Goal: Task Accomplishment & Management: Complete application form

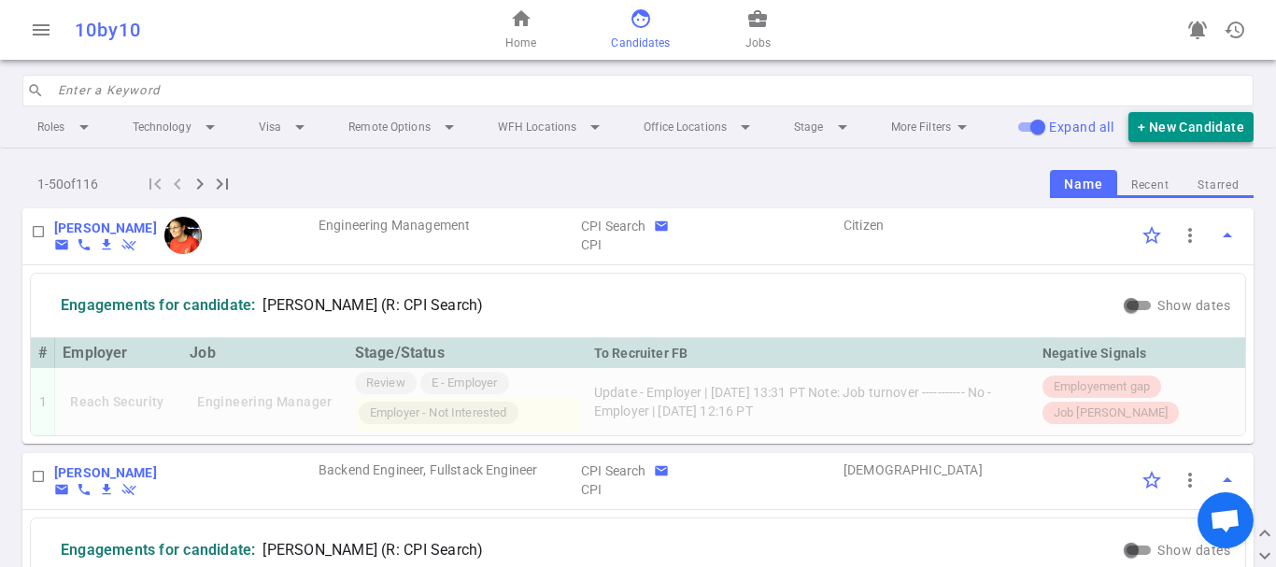
click at [1179, 133] on button "+ New Candidate" at bounding box center [1191, 127] width 125 height 31
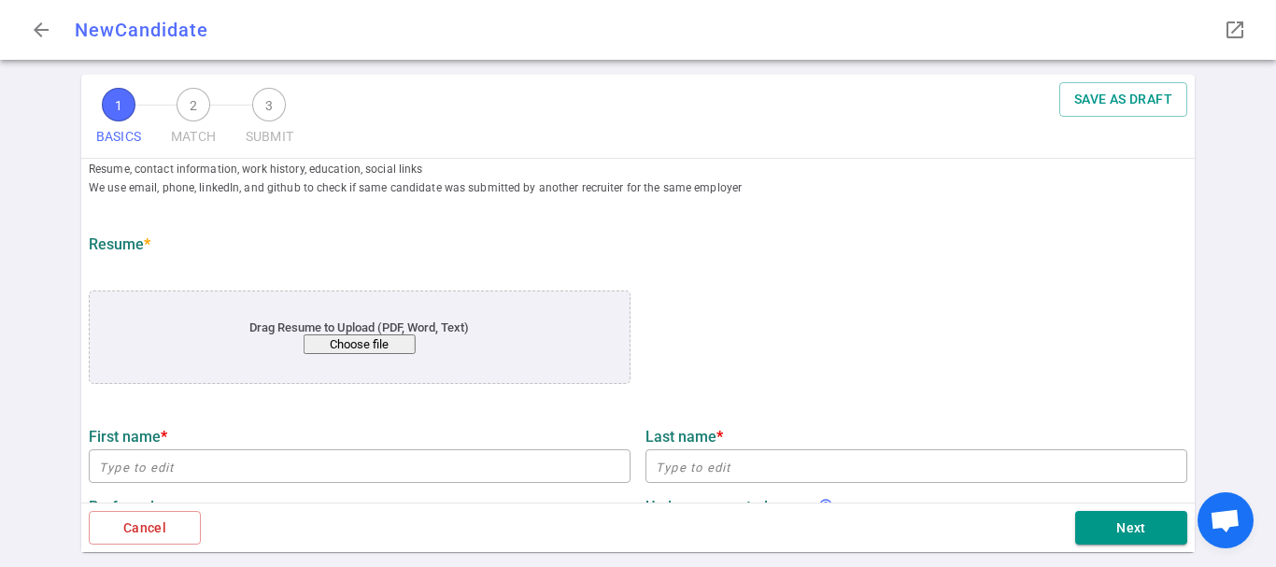
scroll to position [93, 0]
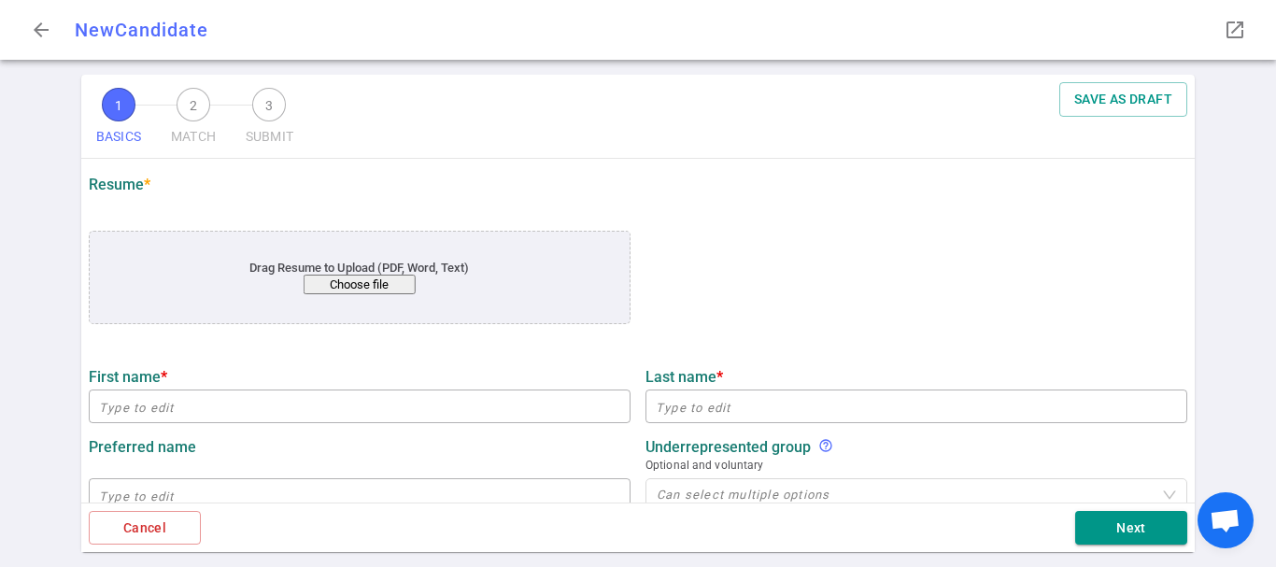
click at [392, 284] on button "Choose file" at bounding box center [360, 285] width 112 height 20
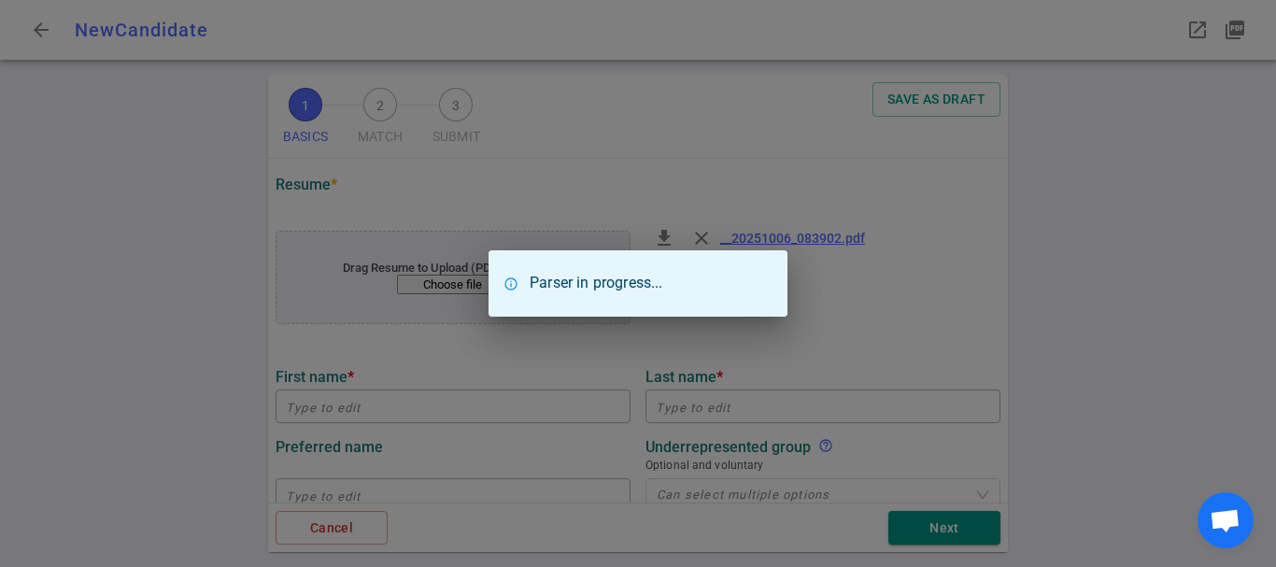
type input "[PERSON_NAME]"
type input "[EMAIL_ADDRESS][DOMAIN_NAME]"
type input "[PHONE_NUMBER]"
type input "[URL][DOMAIN_NAME][PERSON_NAME]"
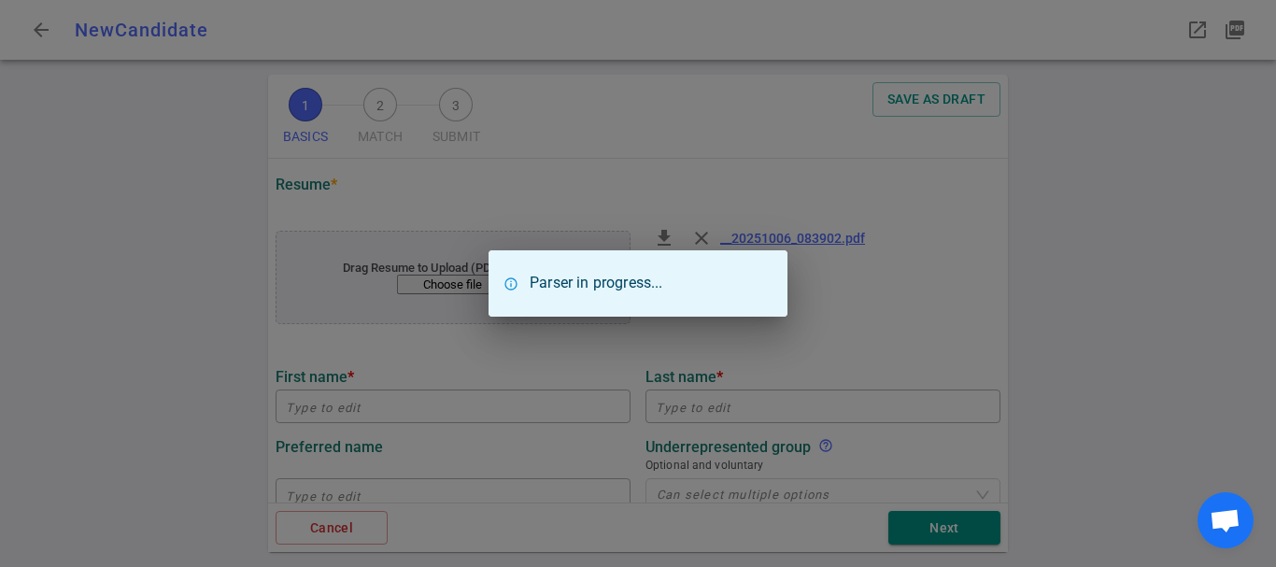
type input "[URL][DOMAIN_NAME]"
type input "Confluent"
type textarea "Full Time Software Engineer"
type input "6.7"
type input "[GEOGRAPHIC_DATA]"
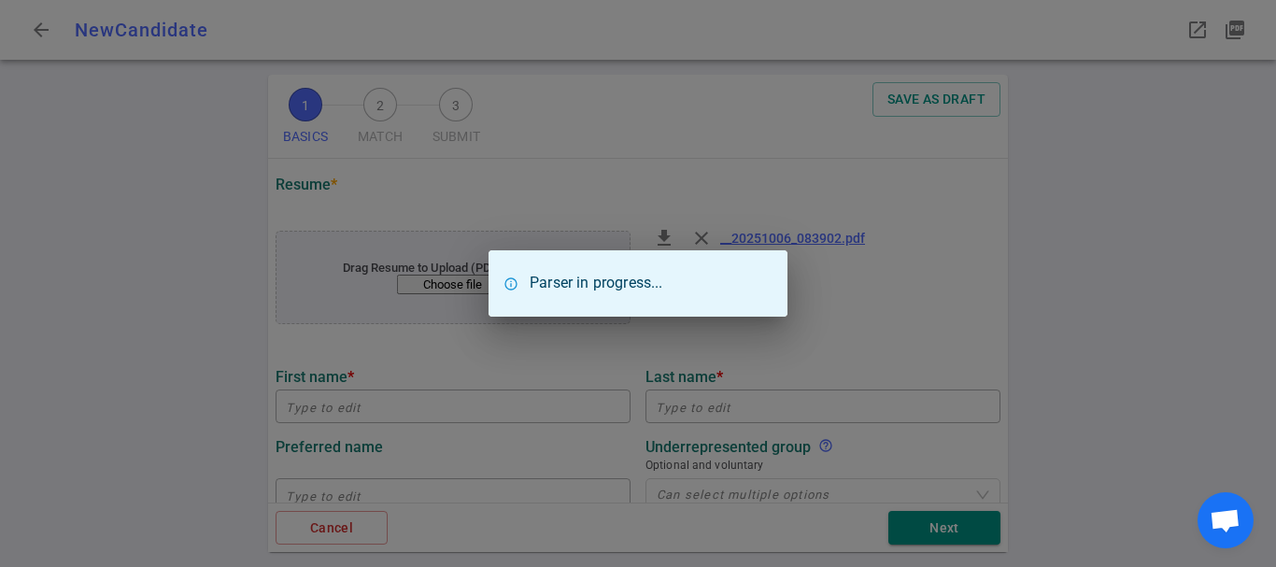
type input "Computer Engineering"
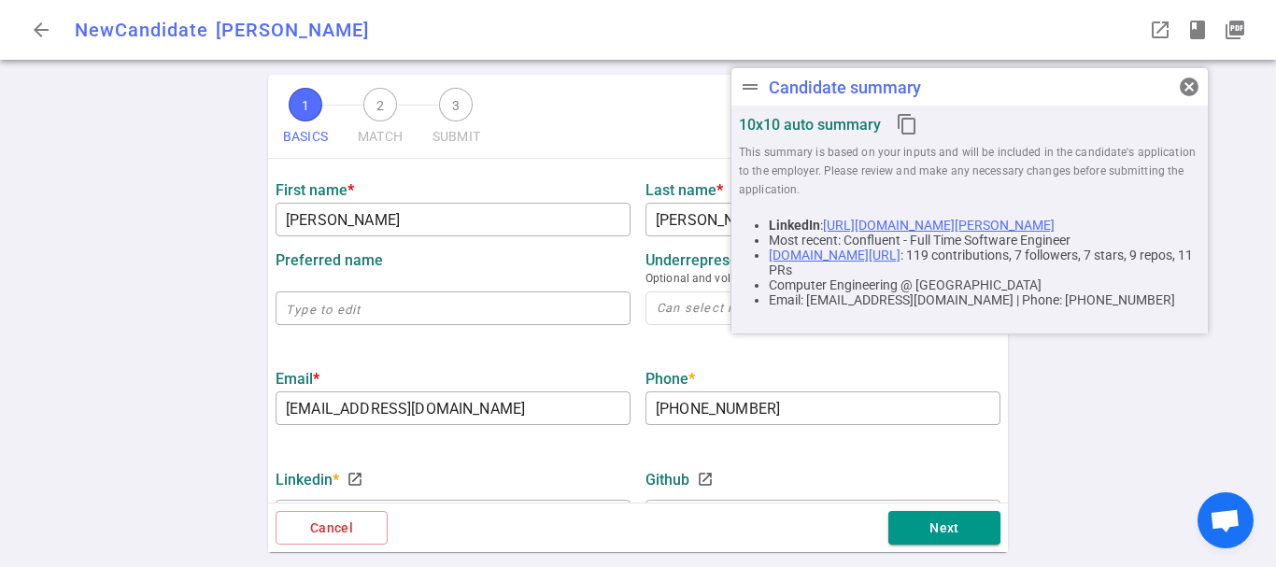
scroll to position [187, 0]
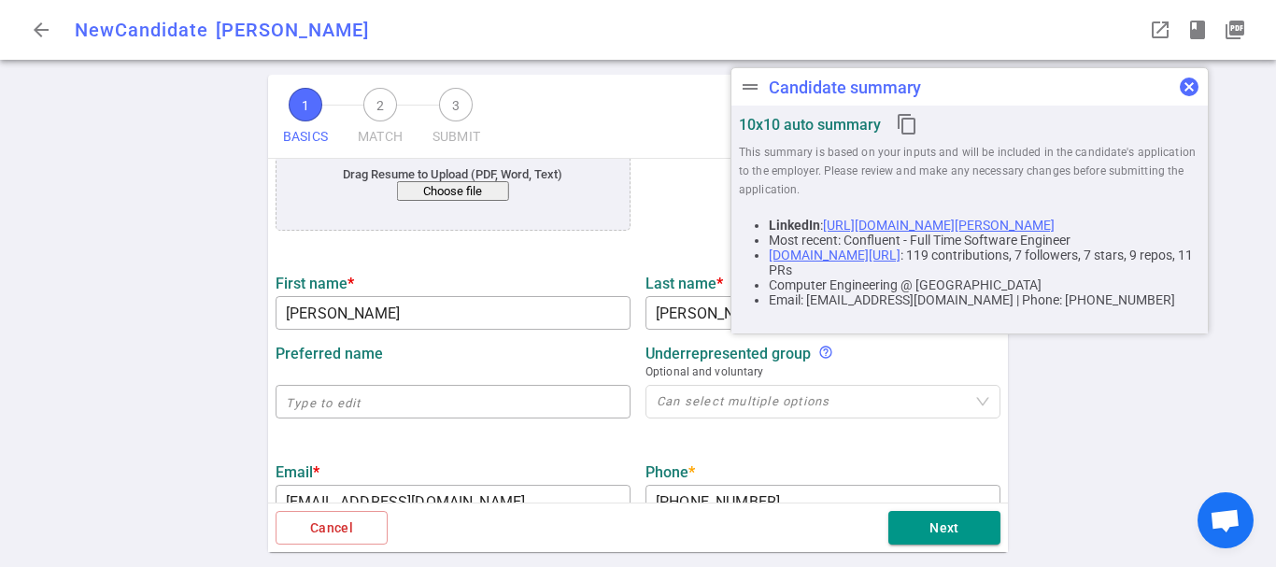
click at [1188, 83] on span "cancel" at bounding box center [1189, 87] width 22 height 22
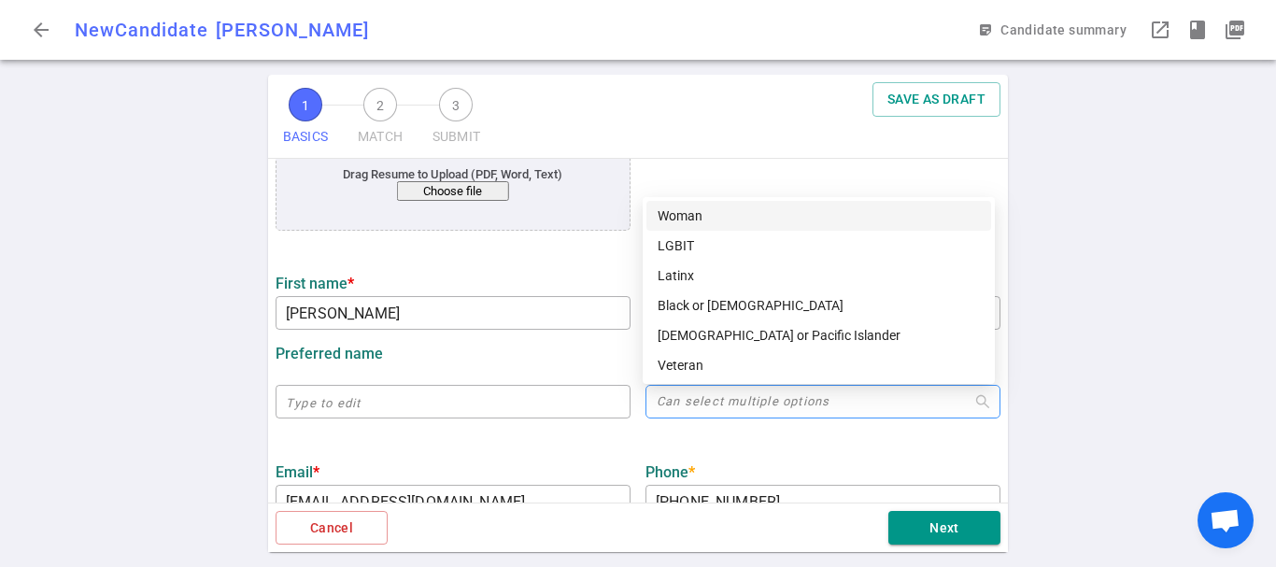
click at [899, 406] on div at bounding box center [813, 402] width 328 height 14
drag, startPoint x: 714, startPoint y: 303, endPoint x: 723, endPoint y: 306, distance: 9.8
click at [714, 303] on div "Black or [DEMOGRAPHIC_DATA]" at bounding box center [819, 305] width 322 height 21
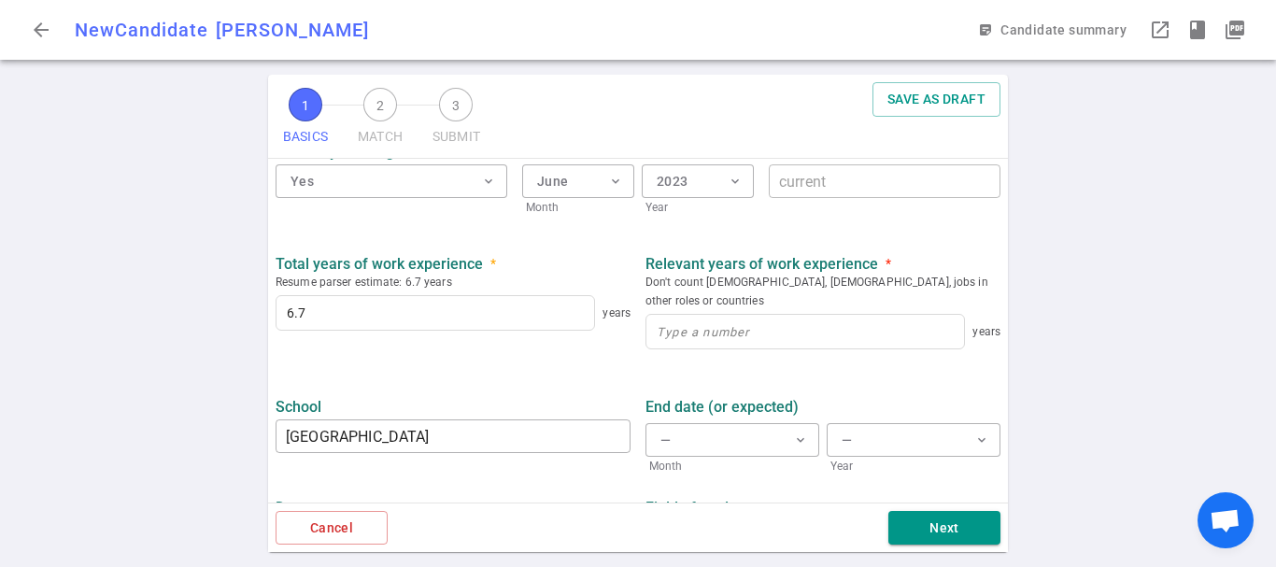
scroll to position [934, 0]
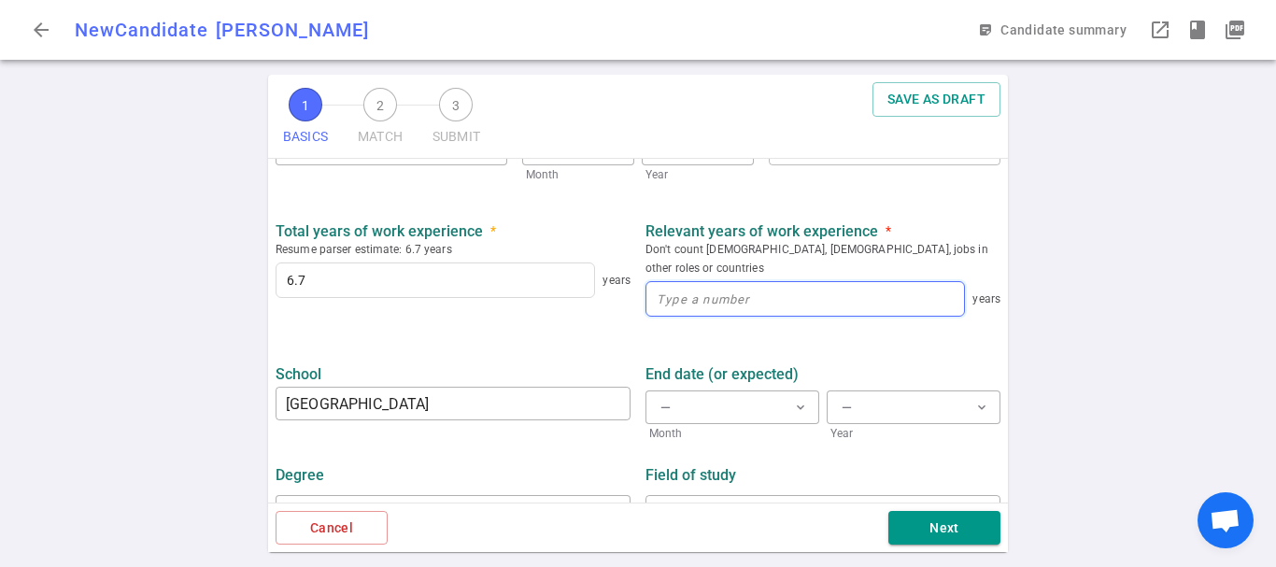
click at [817, 282] on input at bounding box center [806, 299] width 318 height 34
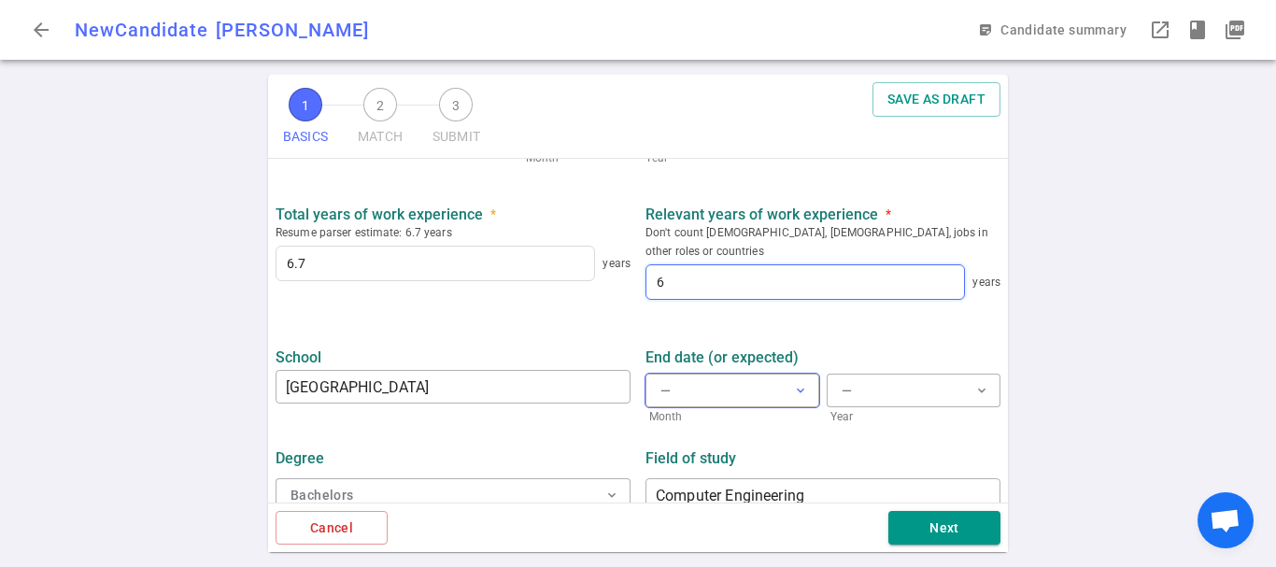
scroll to position [956, 0]
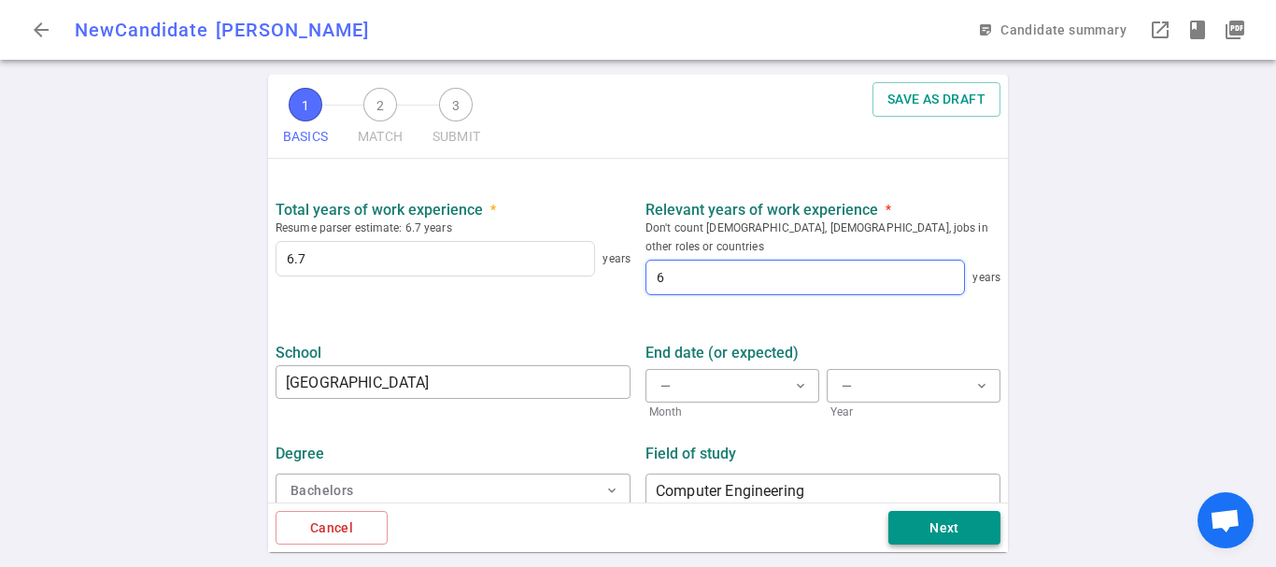
type input "6"
click at [916, 523] on button "Next" at bounding box center [945, 528] width 112 height 35
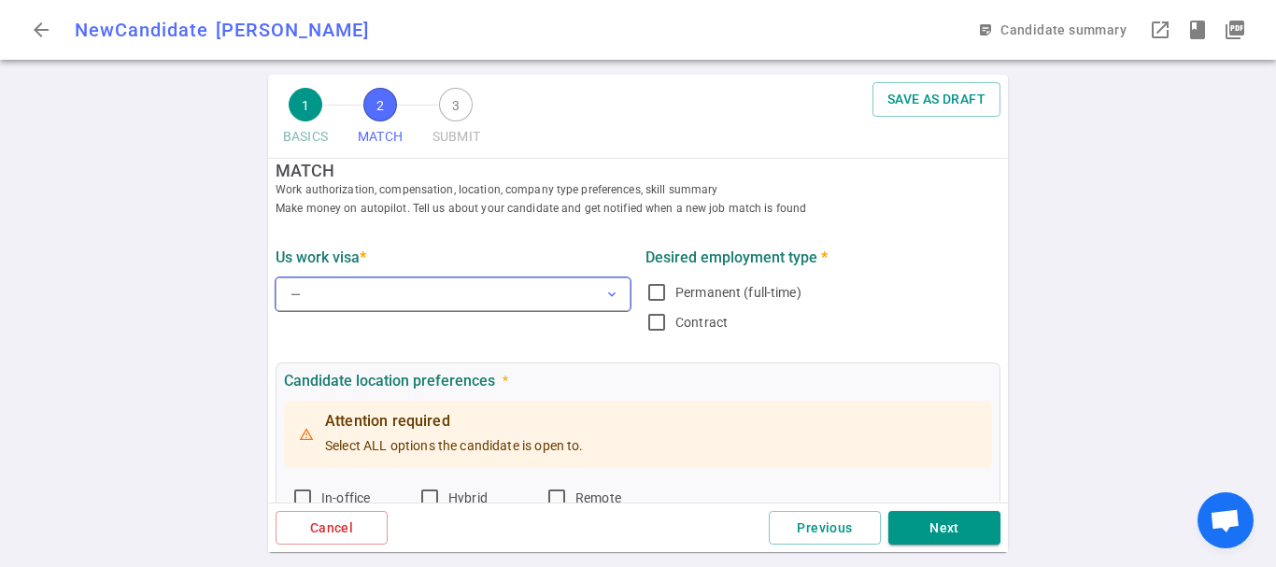
scroll to position [0, 0]
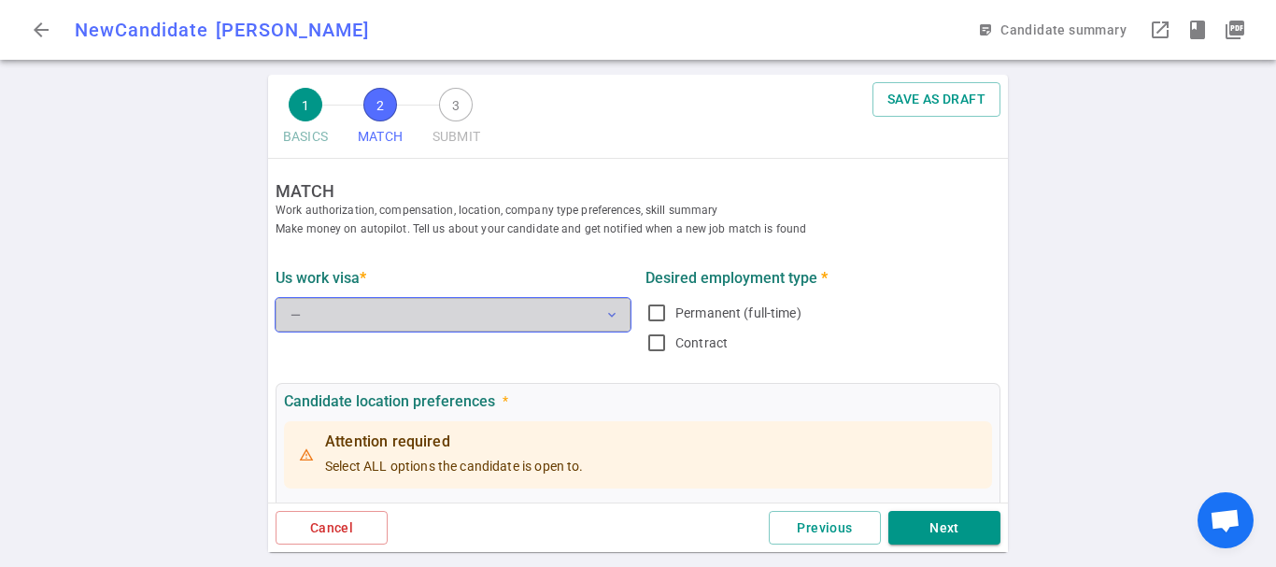
click at [519, 309] on button "— expand_more" at bounding box center [453, 315] width 355 height 34
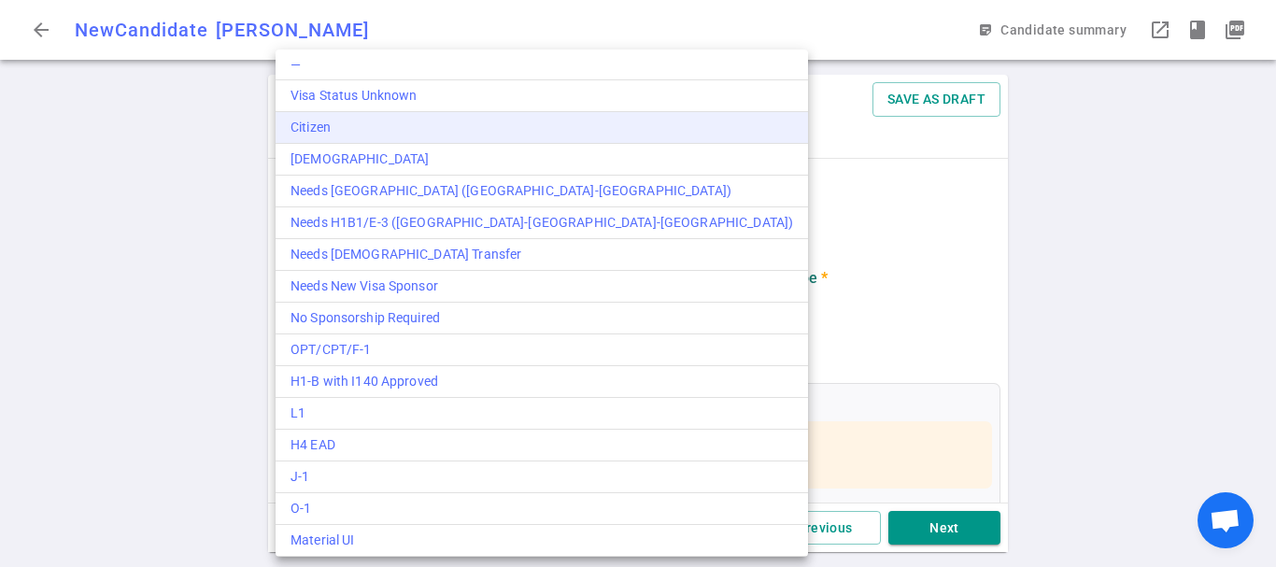
drag, startPoint x: 386, startPoint y: 117, endPoint x: 506, endPoint y: 182, distance: 137.1
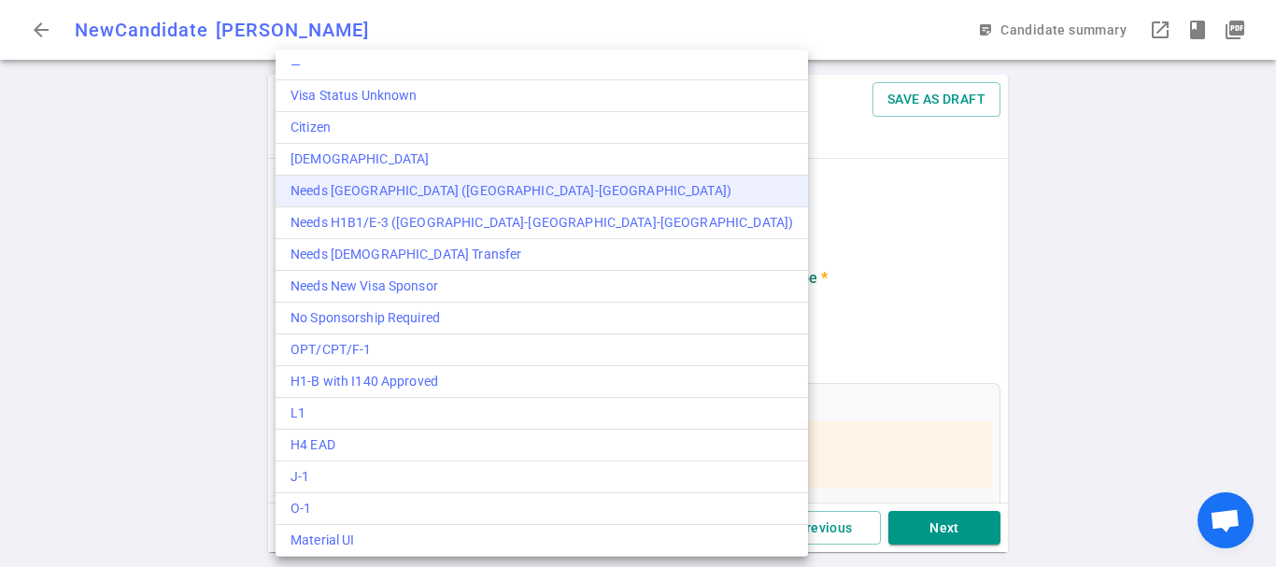
click at [386, 116] on li "Citizen" at bounding box center [542, 128] width 533 height 32
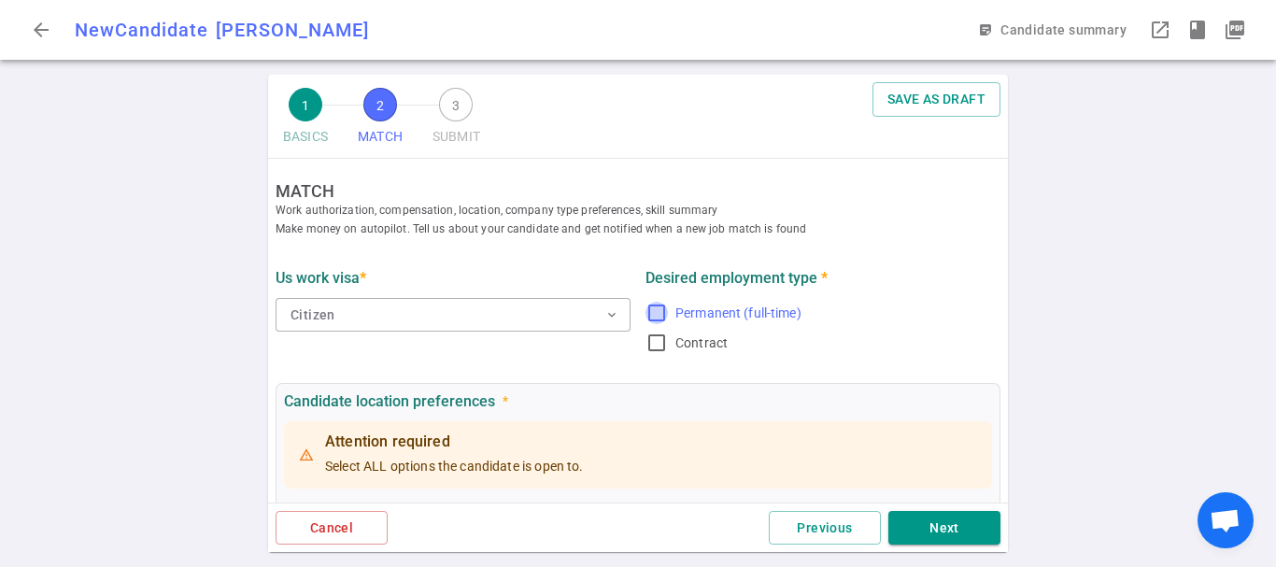
drag, startPoint x: 660, startPoint y: 311, endPoint x: 673, endPoint y: 321, distance: 16.6
click at [660, 310] on input "Permanent (full-time)" at bounding box center [657, 313] width 22 height 22
checkbox input "true"
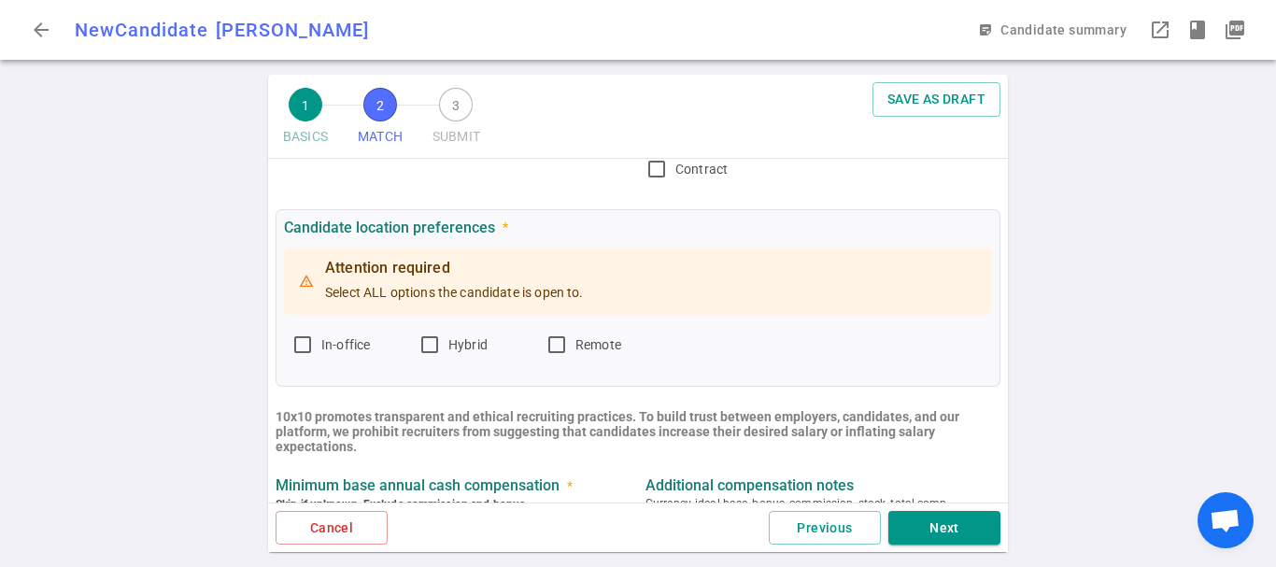
scroll to position [187, 0]
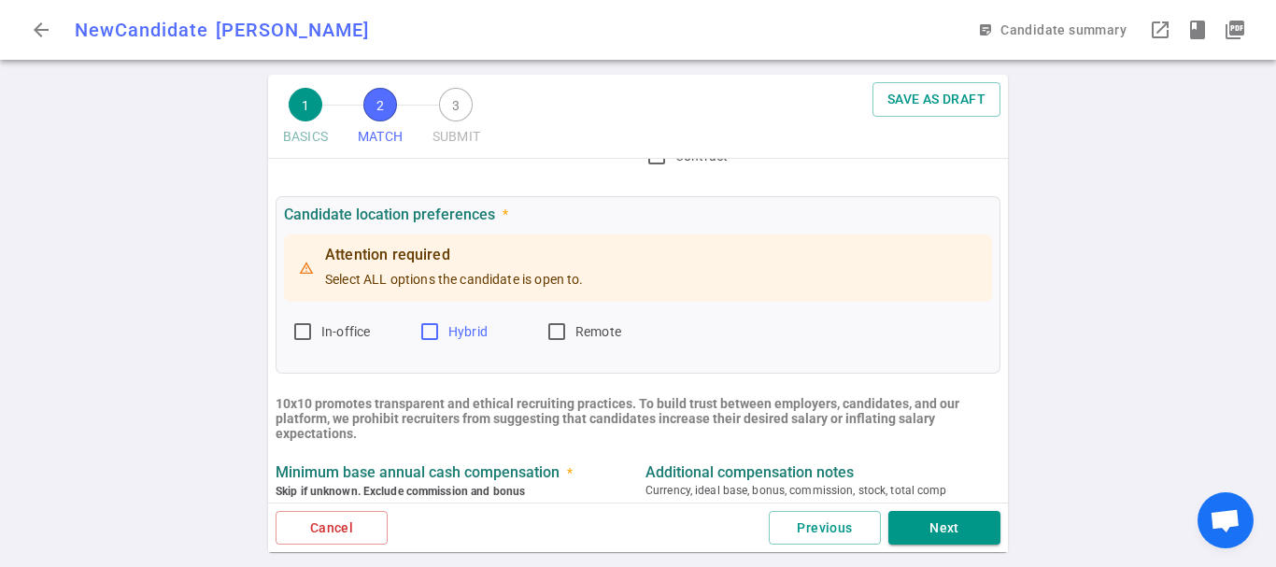
click at [434, 329] on input "Hybrid" at bounding box center [430, 331] width 22 height 22
checkbox input "true"
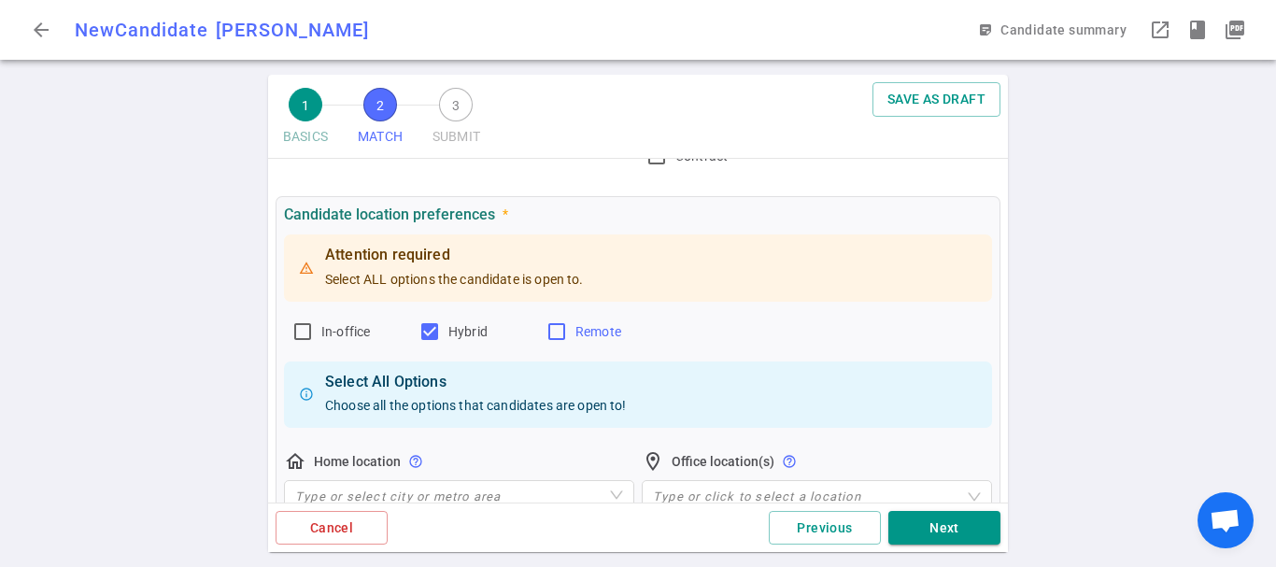
click at [572, 327] on label "Remote" at bounding box center [602, 332] width 112 height 30
click at [568, 327] on input "Remote" at bounding box center [557, 331] width 22 height 22
checkbox input "true"
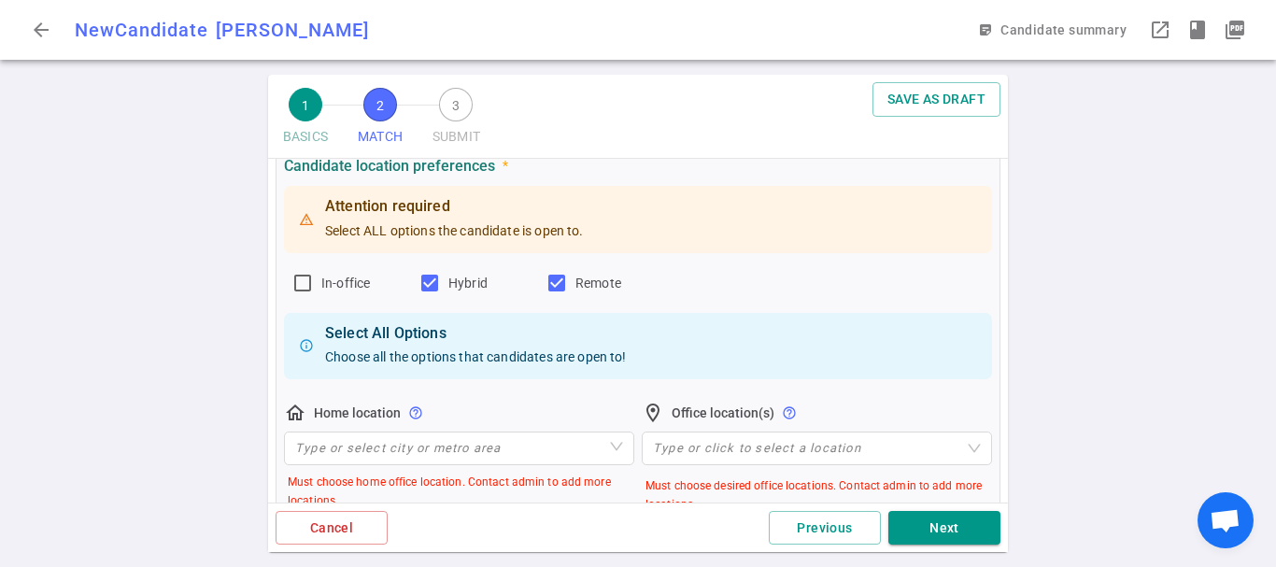
scroll to position [280, 0]
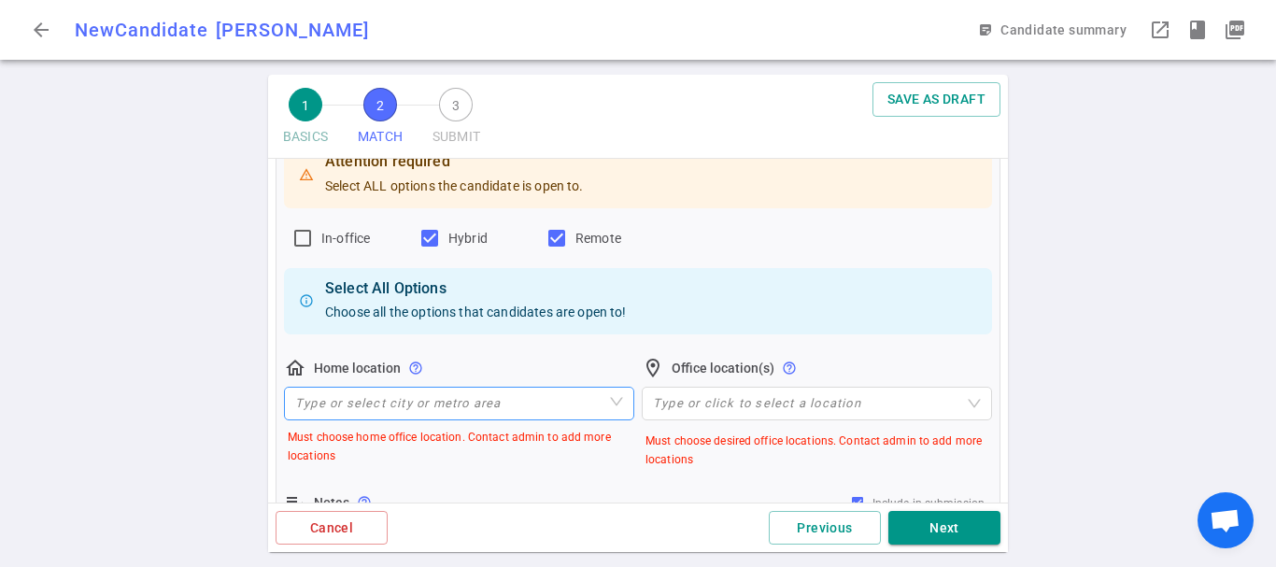
click at [445, 410] on input "search" at bounding box center [459, 404] width 328 height 32
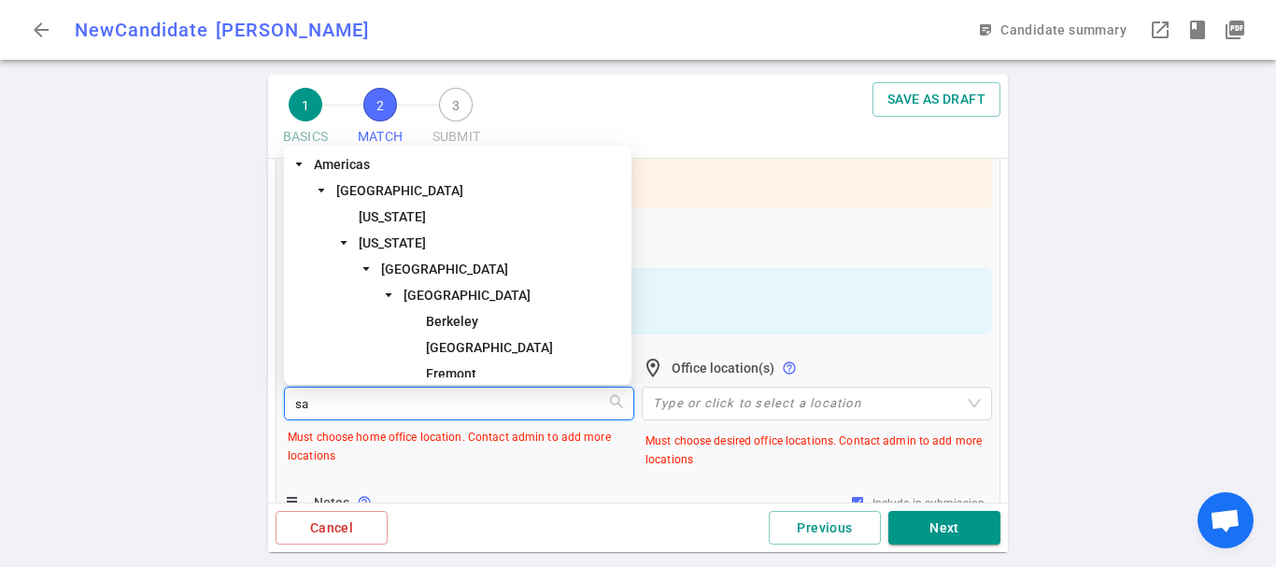
type input "san"
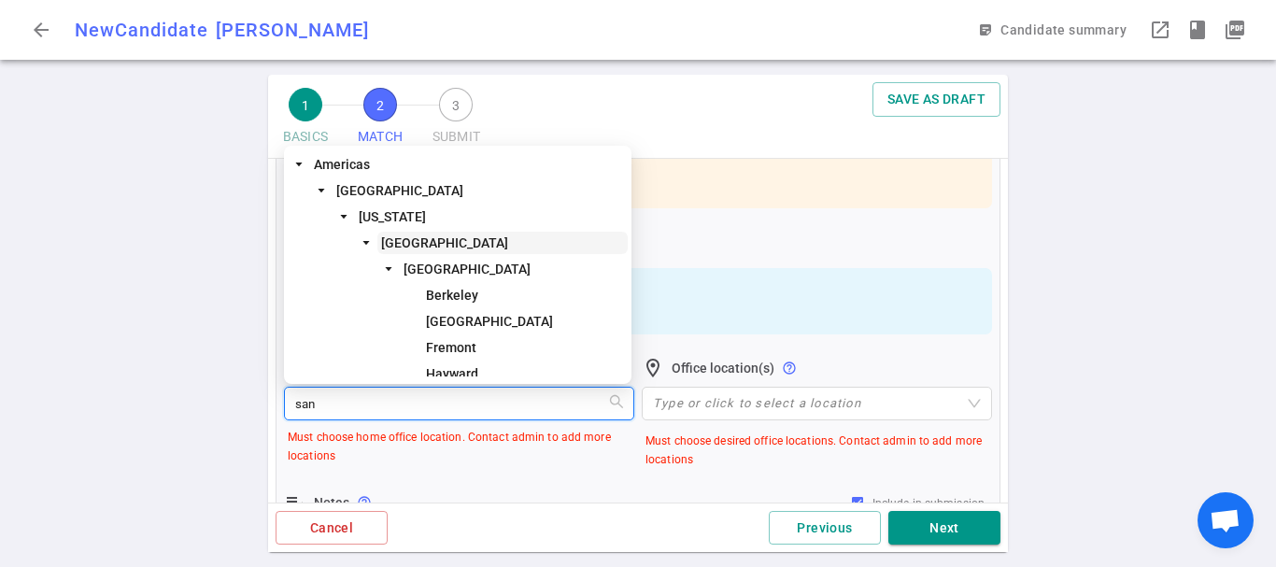
click at [483, 244] on span "[GEOGRAPHIC_DATA]" at bounding box center [444, 242] width 127 height 15
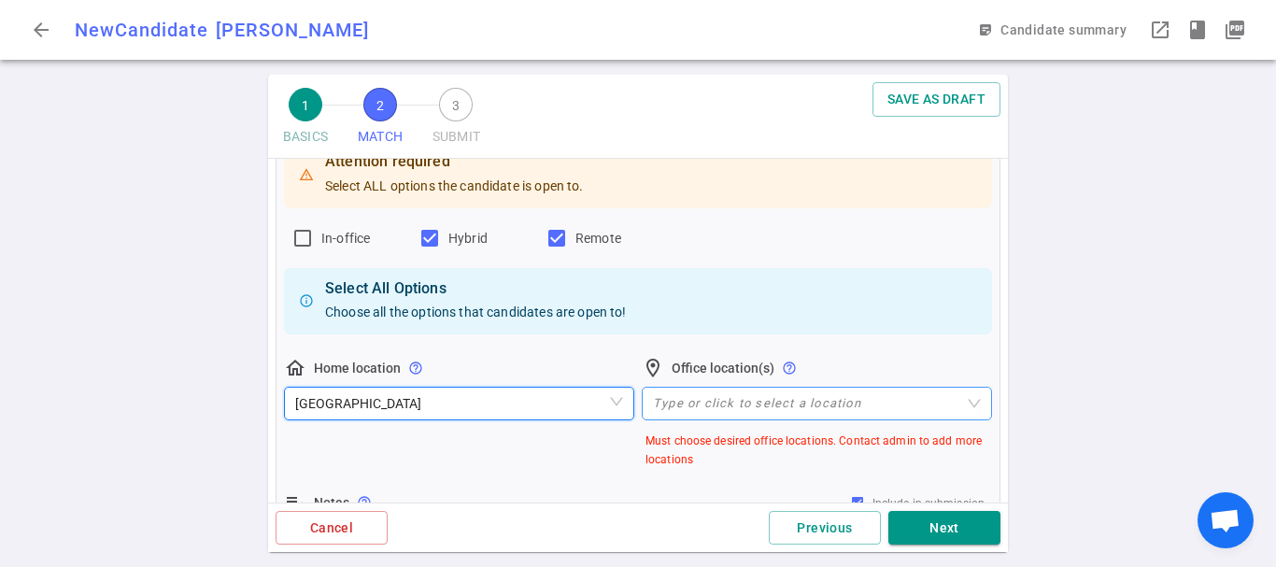
click at [758, 405] on div at bounding box center [807, 404] width 323 height 14
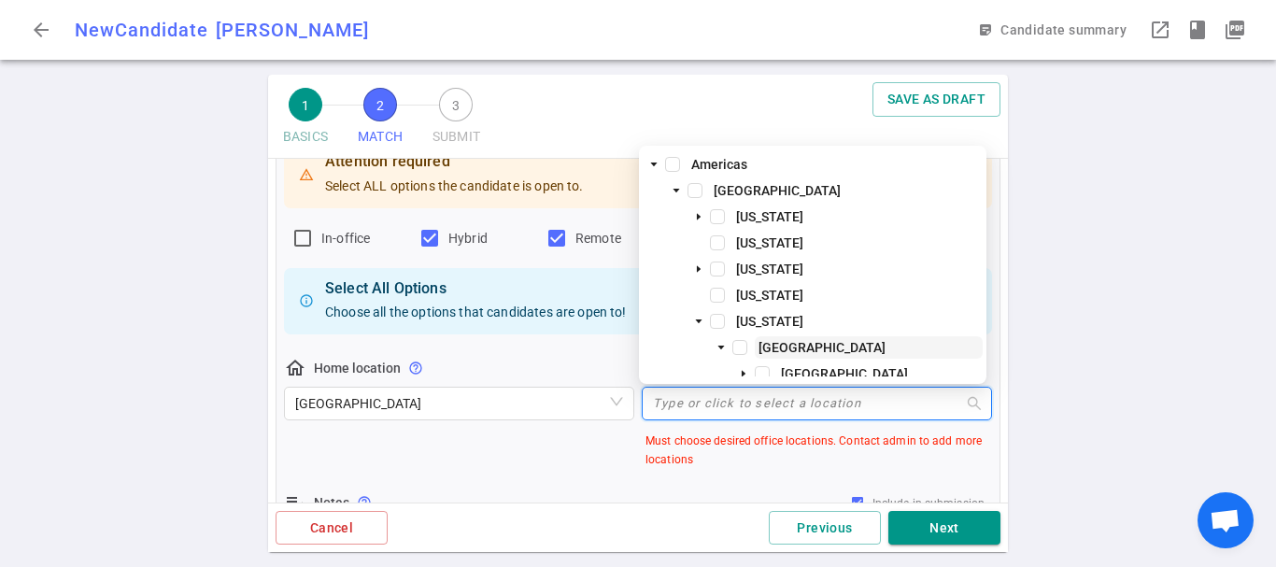
click at [770, 346] on span "[GEOGRAPHIC_DATA]" at bounding box center [822, 347] width 127 height 15
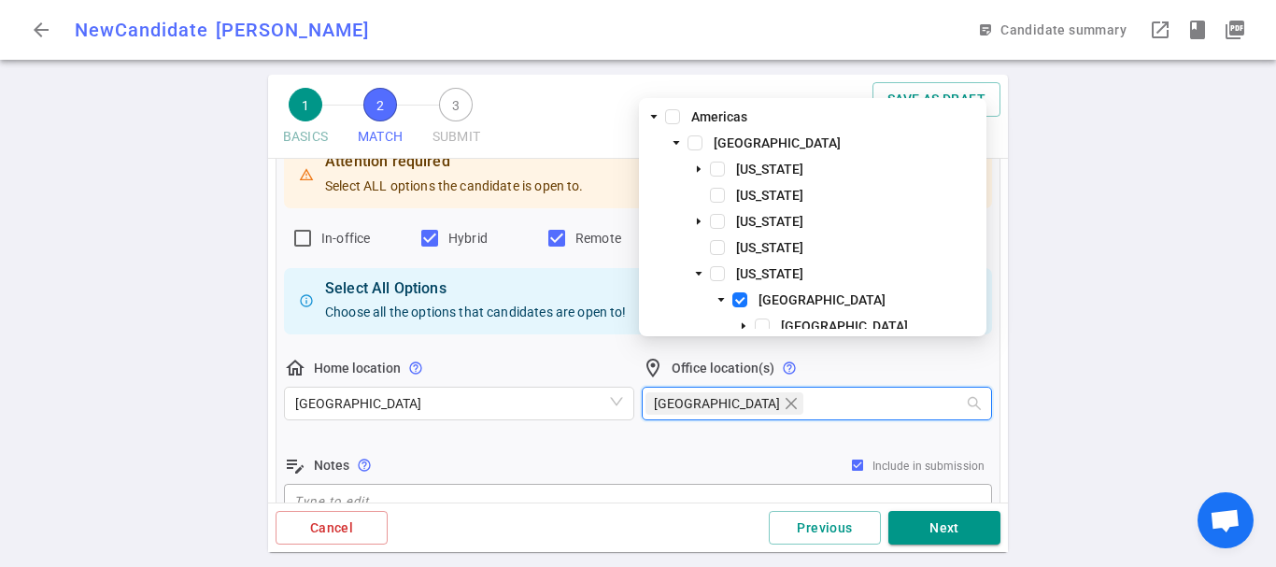
scroll to position [374, 0]
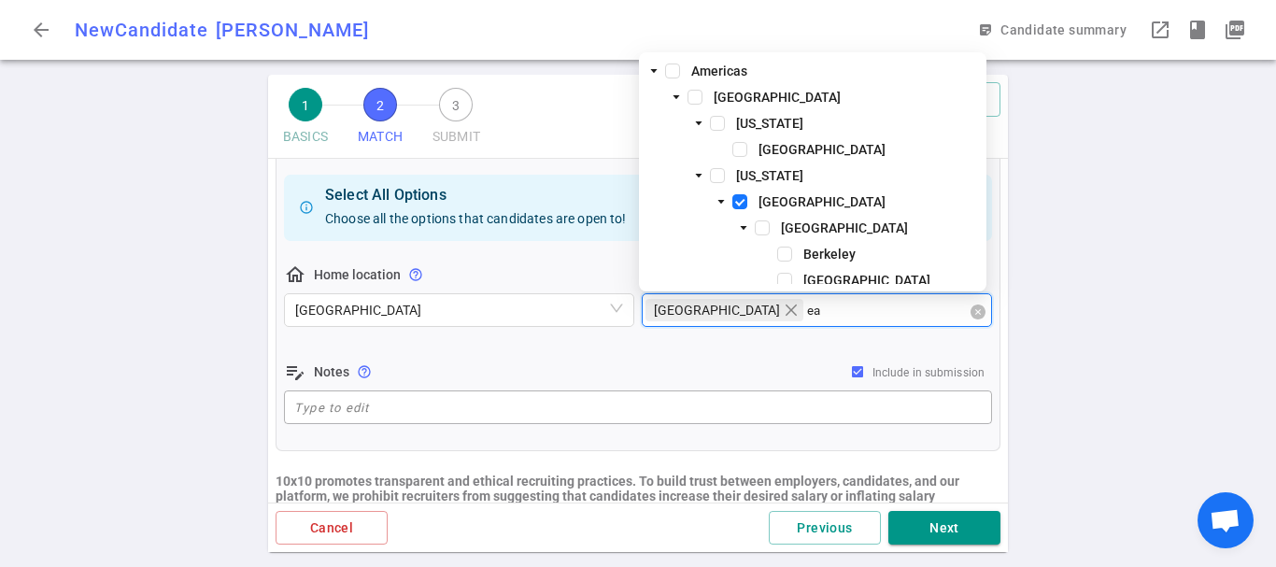
type input "eas"
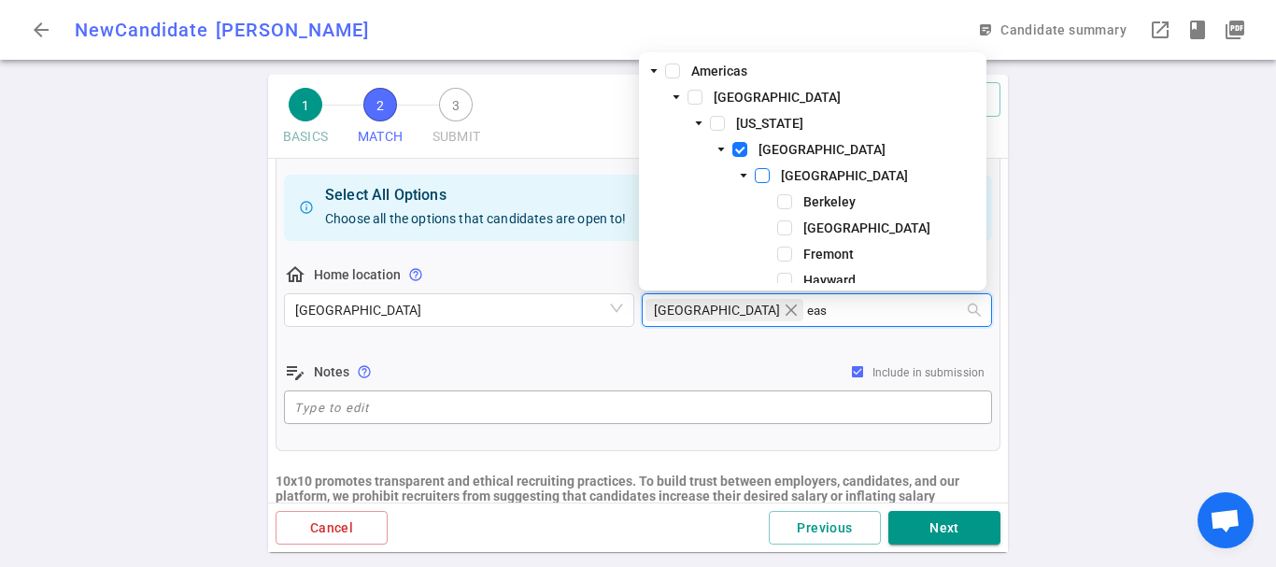
click at [768, 177] on span at bounding box center [762, 175] width 15 height 15
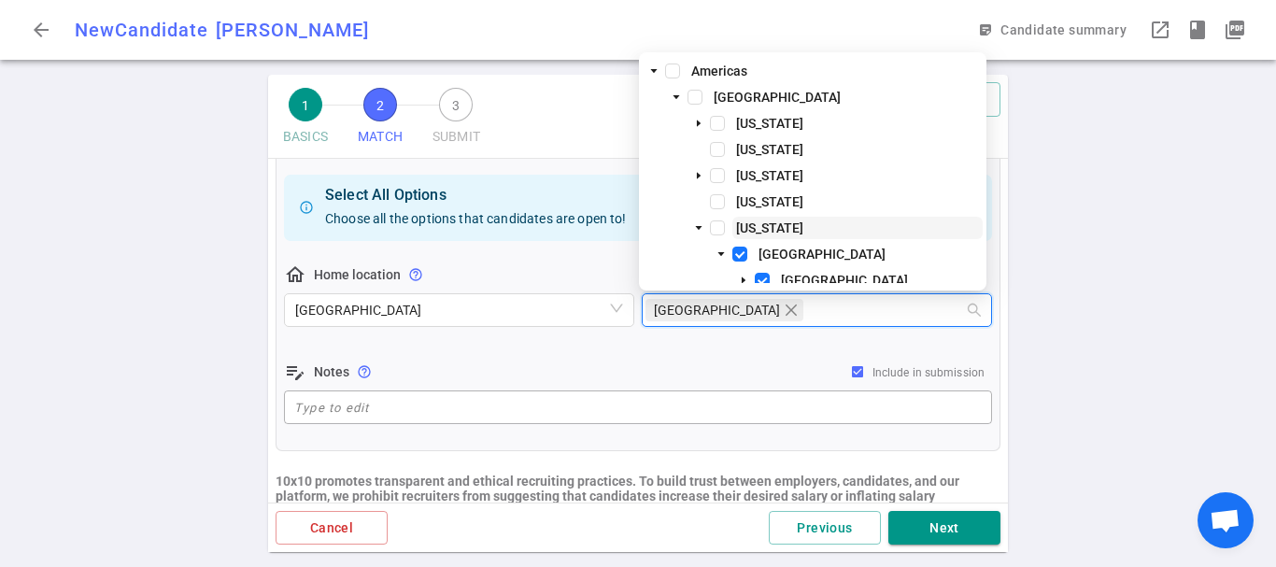
scroll to position [93, 0]
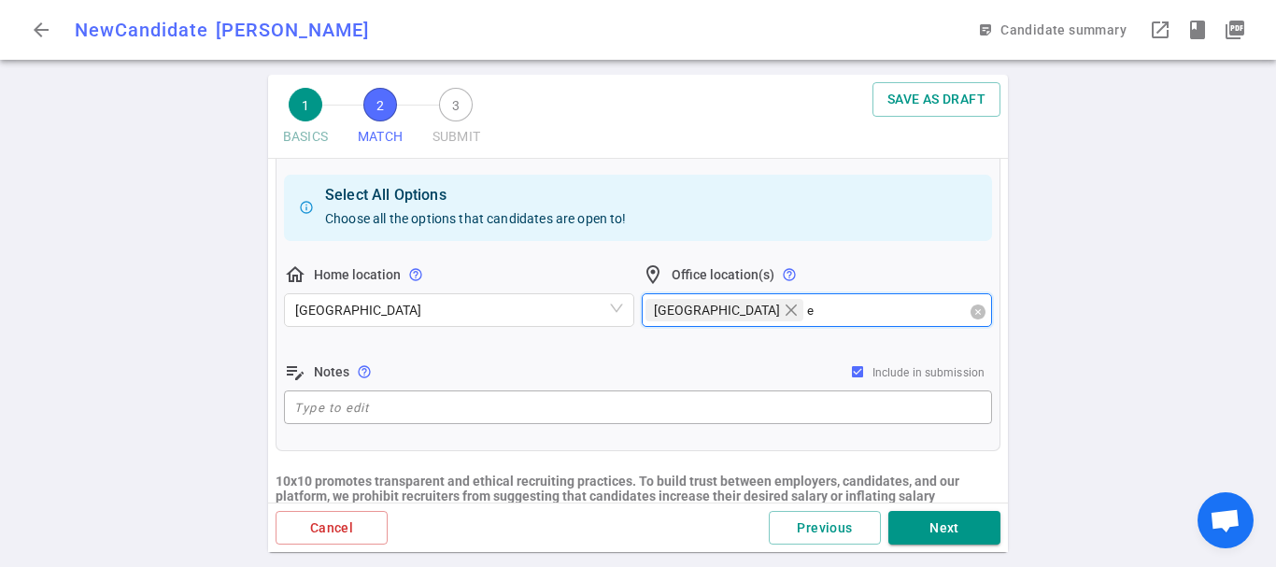
type input "ea"
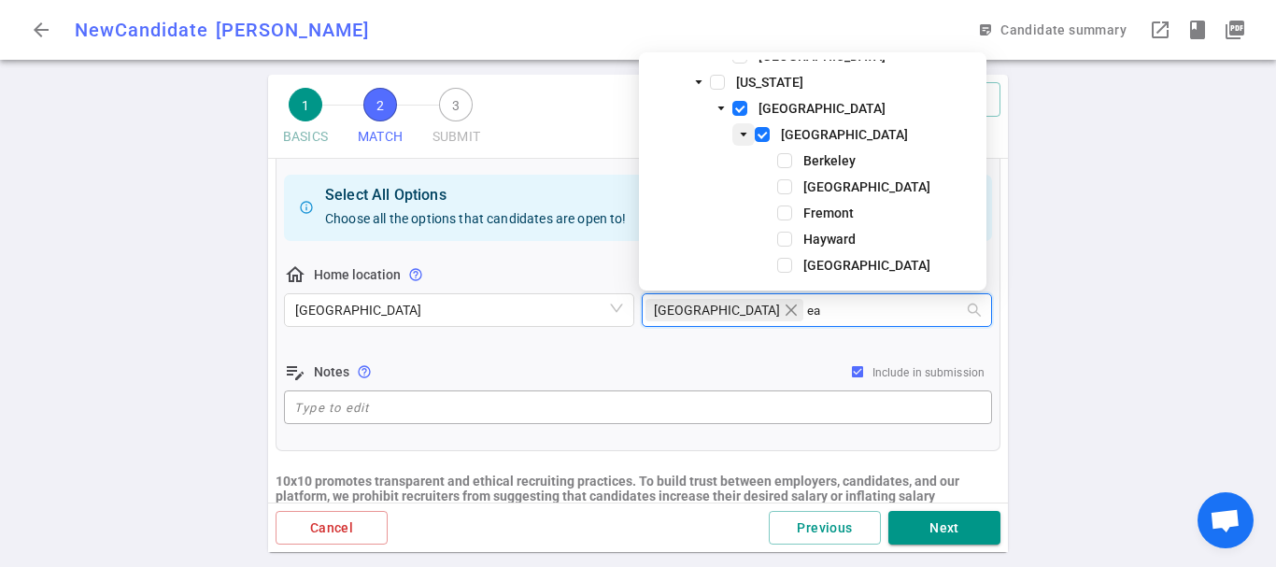
click at [744, 134] on icon "caret-down" at bounding box center [744, 134] width 7 height 4
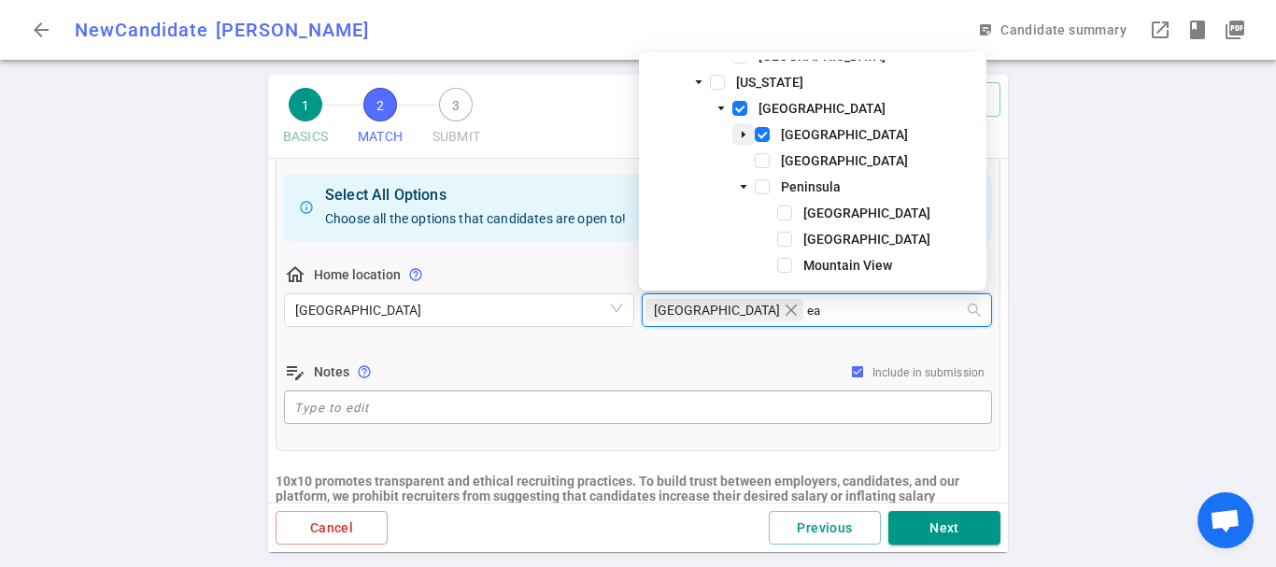
click at [744, 134] on icon "caret-down" at bounding box center [744, 134] width 4 height 7
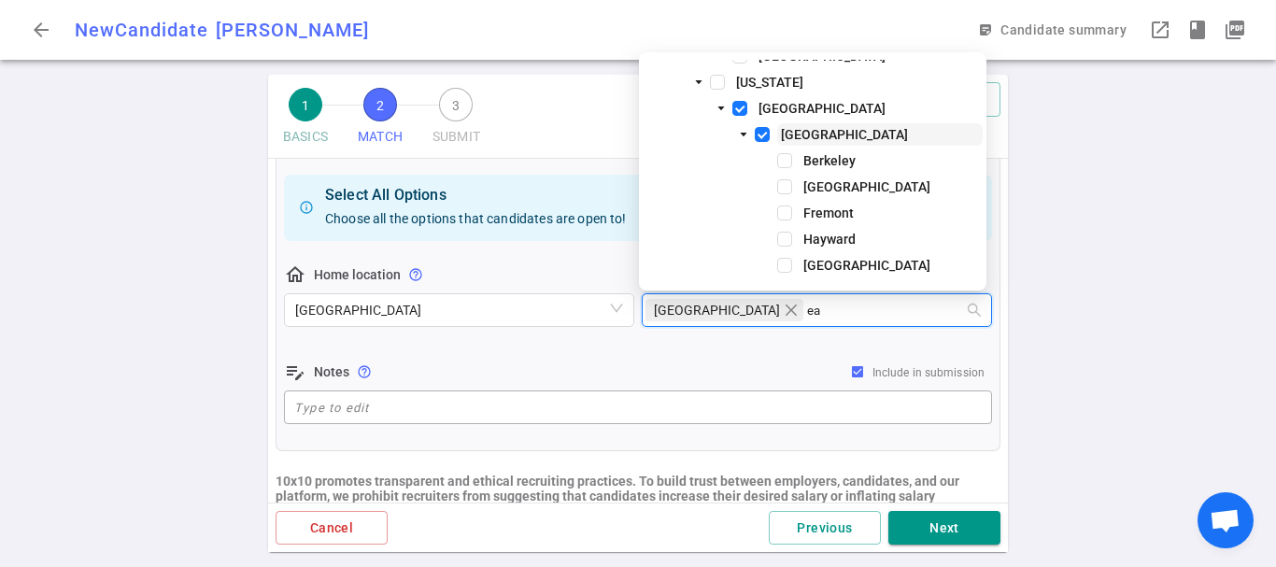
click at [804, 130] on span "[GEOGRAPHIC_DATA]" at bounding box center [844, 134] width 127 height 15
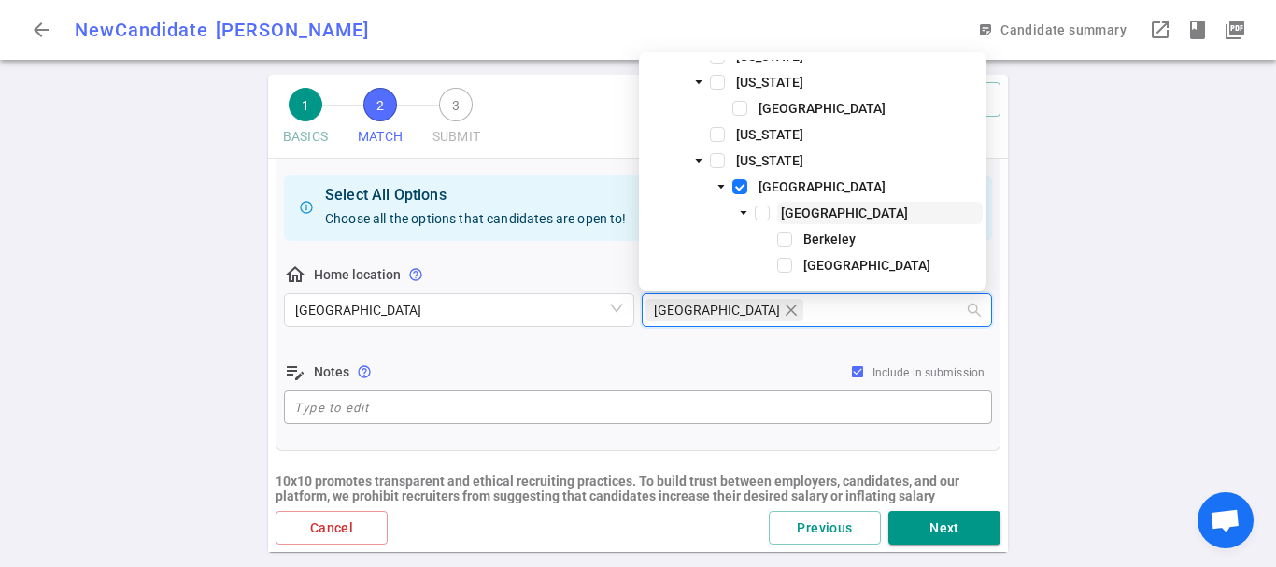
click at [810, 207] on span "[GEOGRAPHIC_DATA]" at bounding box center [844, 213] width 127 height 15
click at [728, 370] on div "edit_note Notes help_outline Include in submission" at bounding box center [638, 372] width 708 height 22
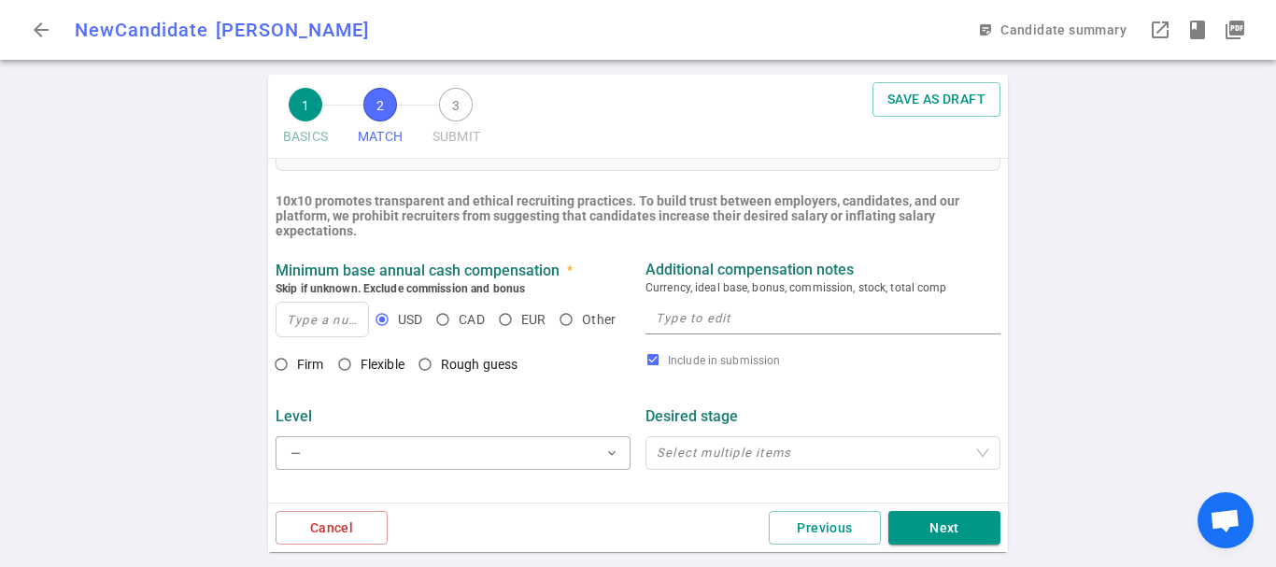
scroll to position [561, 0]
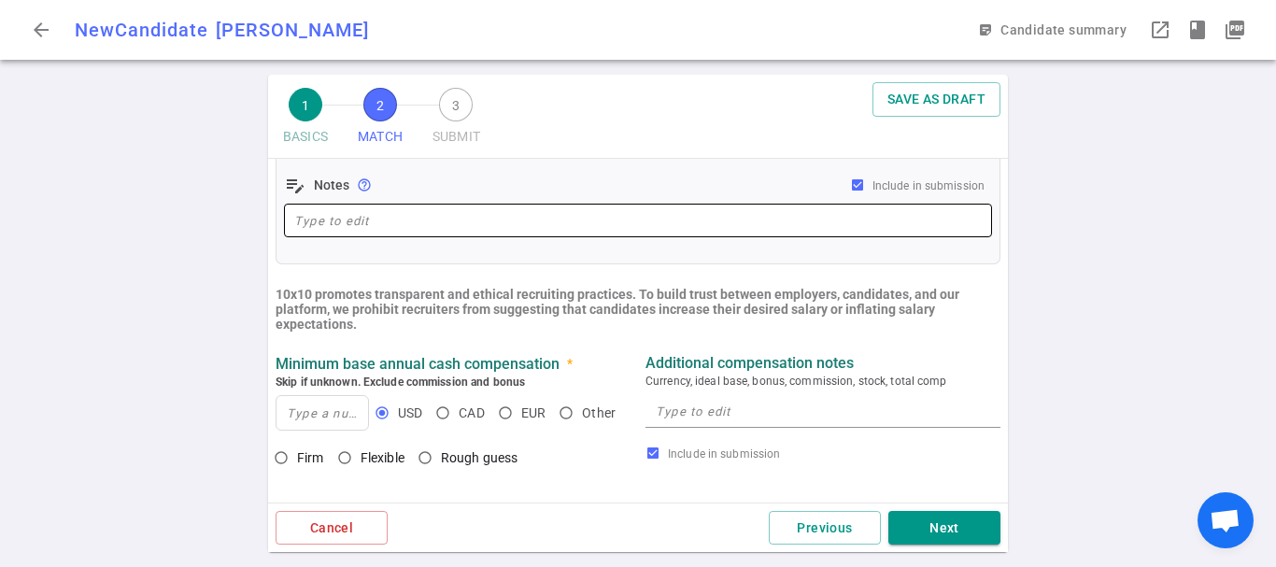
click at [439, 234] on div "x ​" at bounding box center [638, 221] width 708 height 34
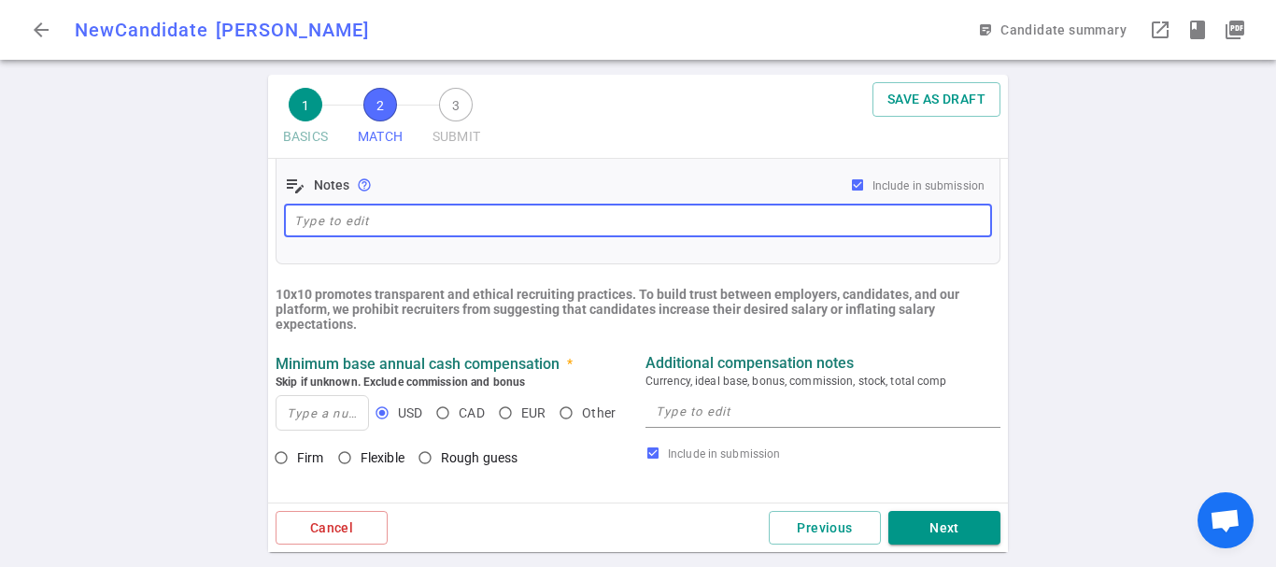
paste textarea "in [GEOGRAPHIC_DATA], [GEOGRAPHIC_DATA], [GEOGRAPHIC_DATA] are good. Hybrid is …"
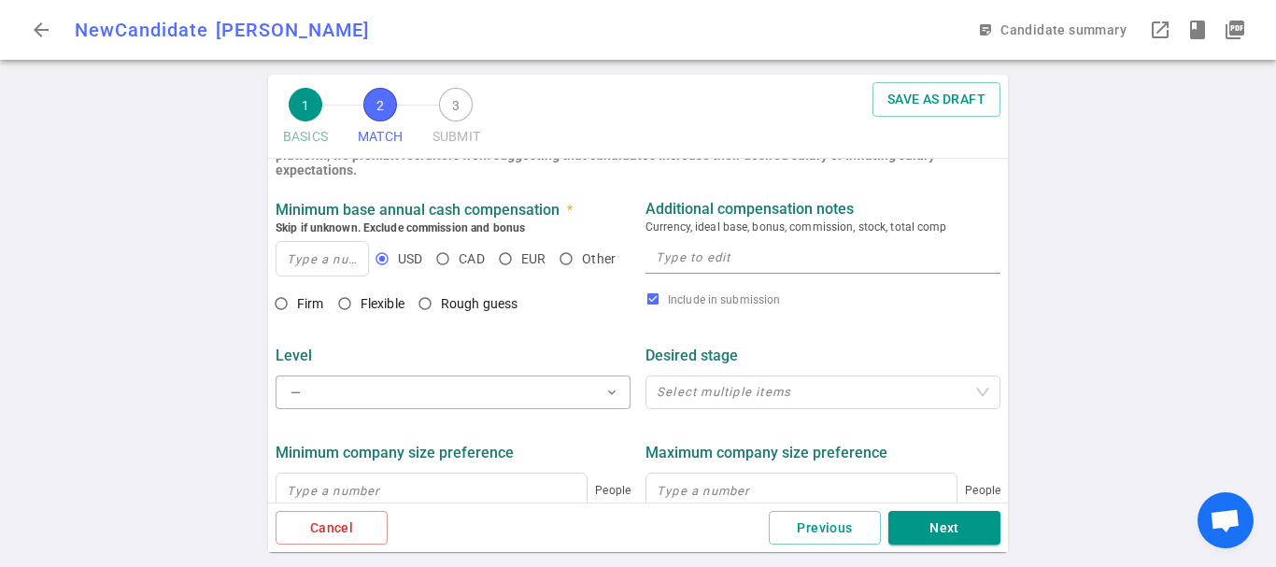
scroll to position [747, 0]
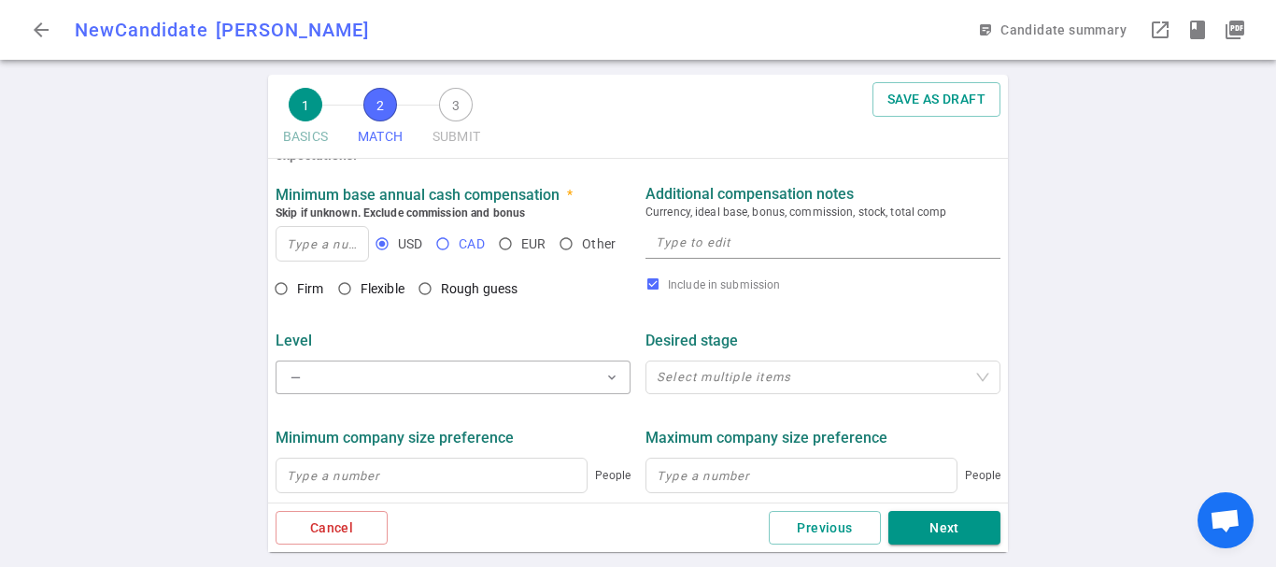
type textarea "in [GEOGRAPHIC_DATA], [GEOGRAPHIC_DATA], [GEOGRAPHIC_DATA] are good. Hybrid is …"
click at [330, 237] on input at bounding box center [323, 244] width 92 height 34
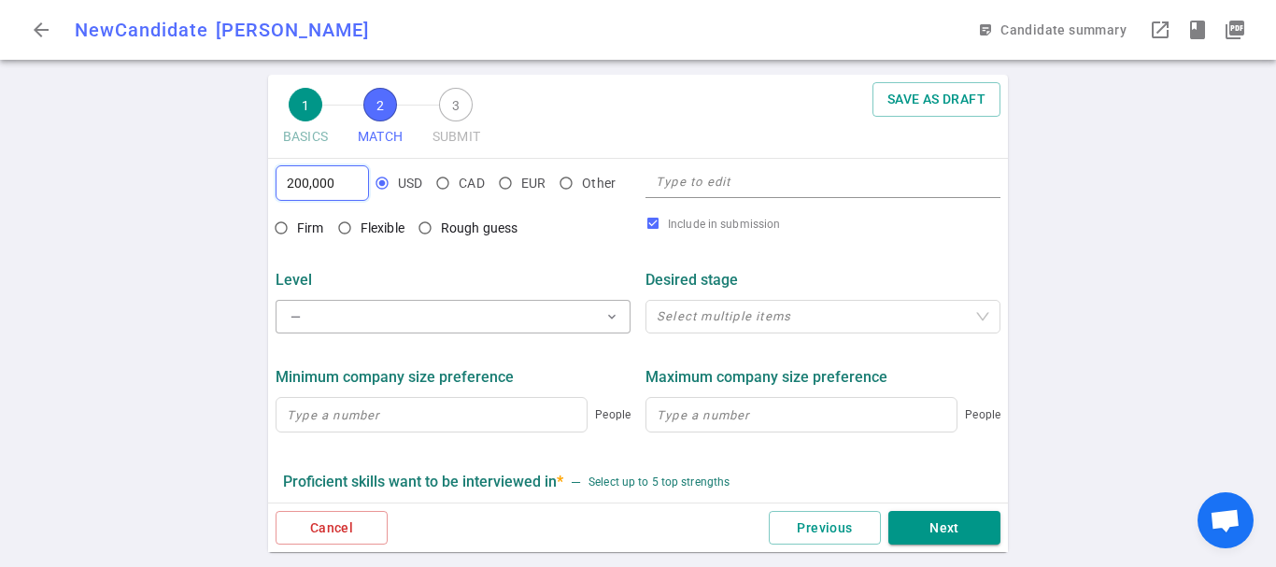
scroll to position [841, 0]
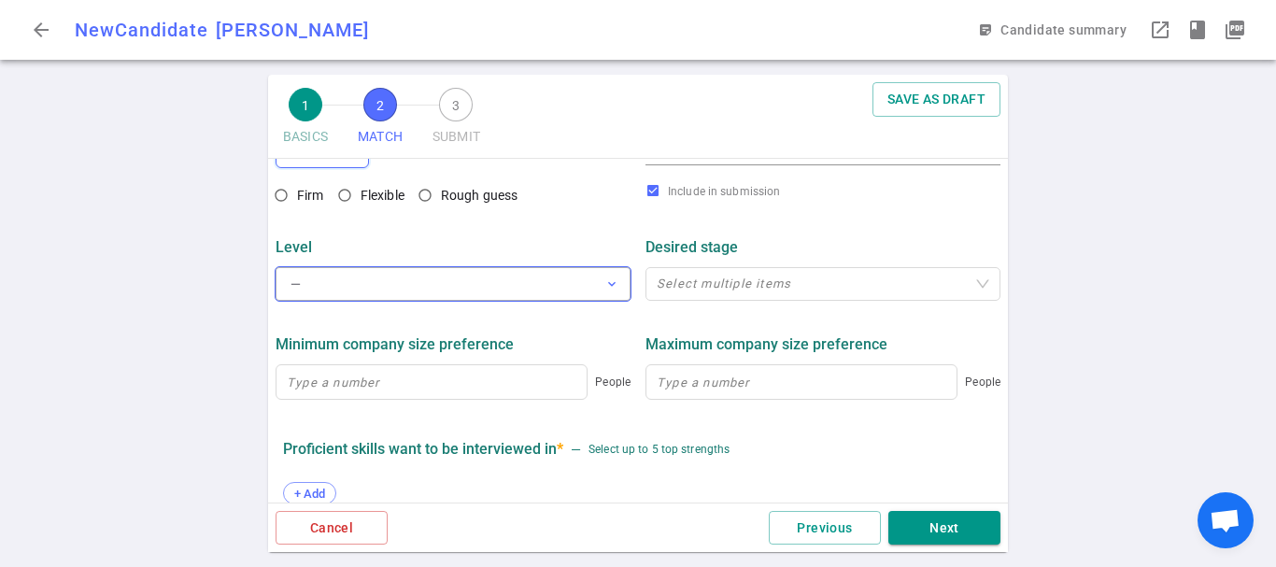
type input "200,000"
click at [521, 298] on button "— expand_more" at bounding box center [453, 284] width 355 height 34
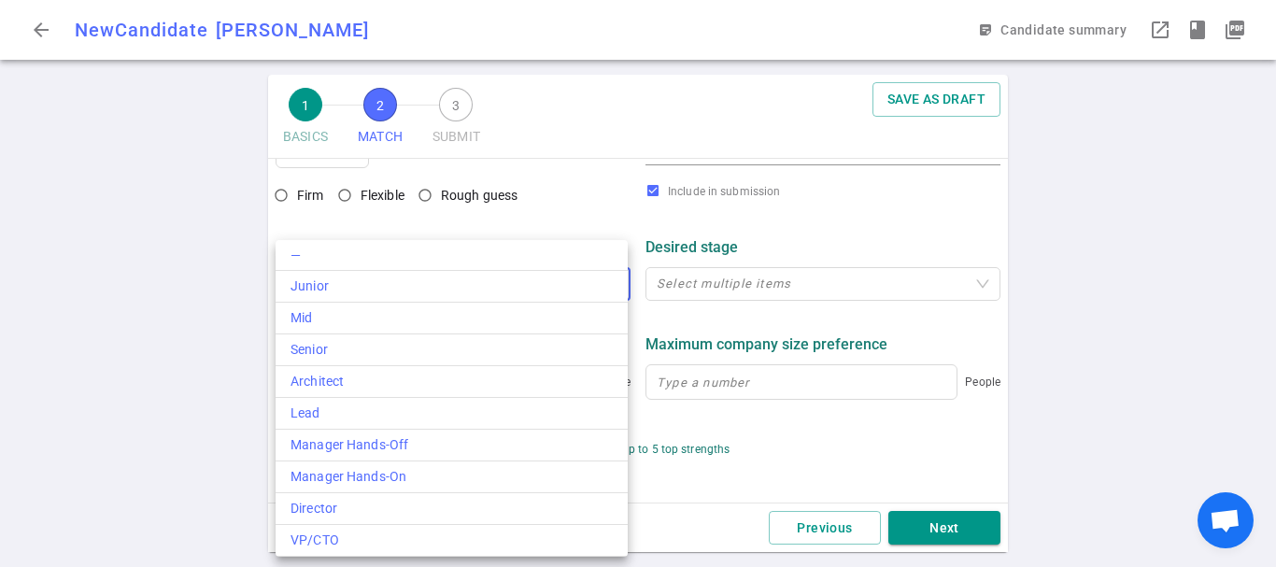
click at [173, 333] on div at bounding box center [638, 283] width 1276 height 567
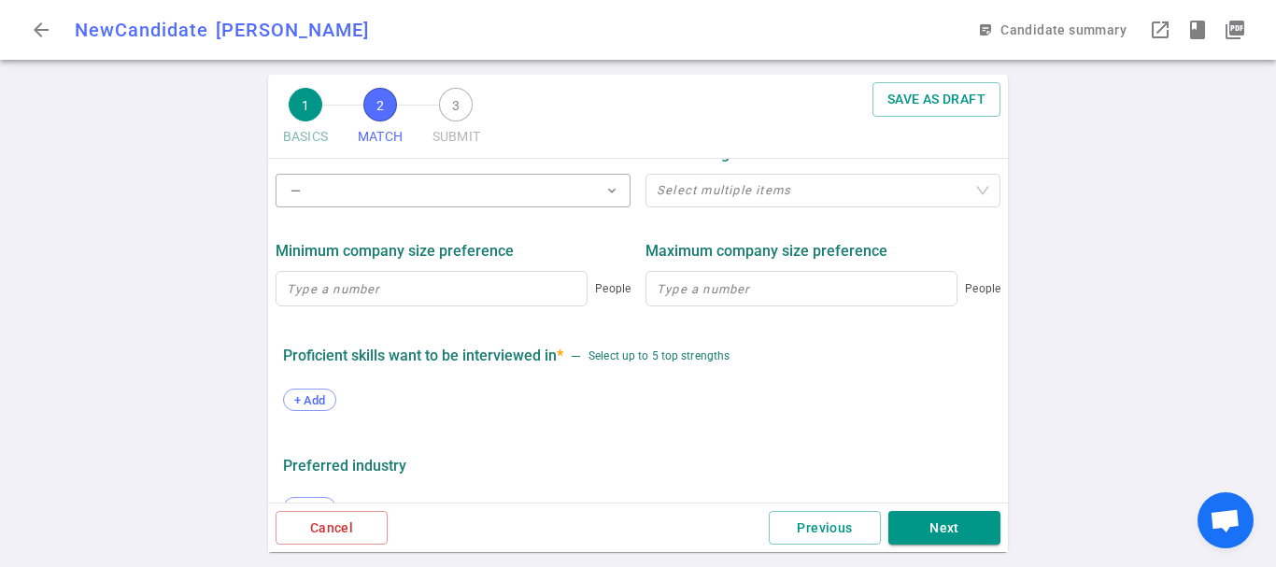
scroll to position [1028, 0]
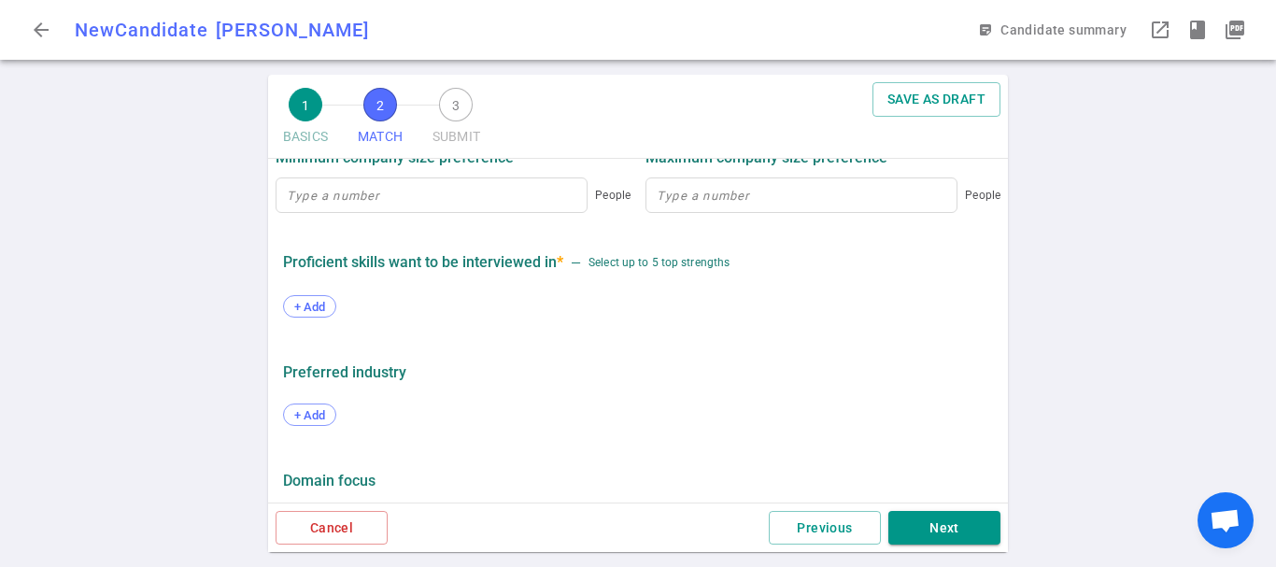
click at [292, 298] on div "+ Add" at bounding box center [638, 308] width 710 height 41
click at [315, 306] on span "+ Add" at bounding box center [310, 307] width 44 height 14
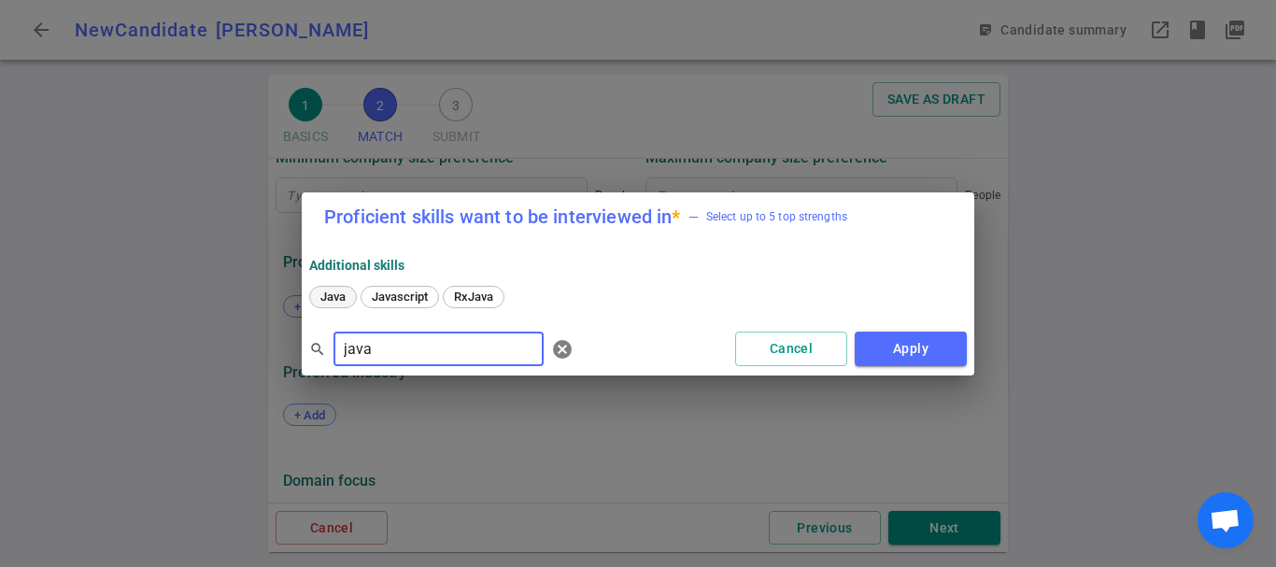
click at [342, 288] on div "Java" at bounding box center [333, 297] width 48 height 22
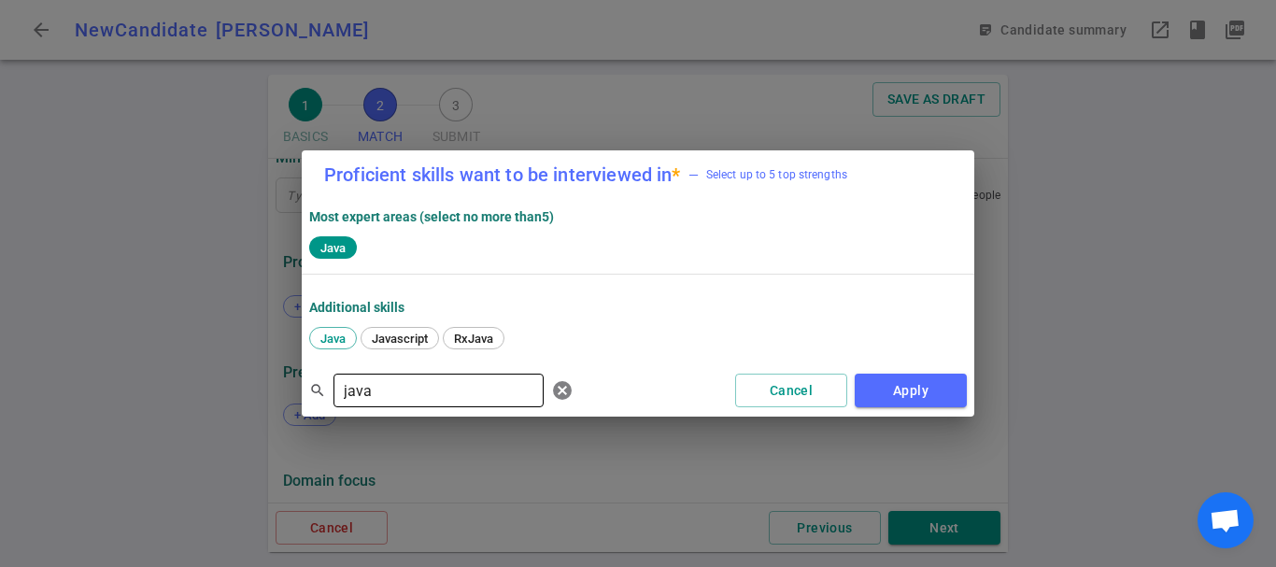
click at [399, 384] on input "java" at bounding box center [439, 391] width 210 height 30
drag, startPoint x: 399, startPoint y: 384, endPoint x: 286, endPoint y: 385, distance: 113.1
click at [286, 385] on div "Proficient skills want to be interviewed in * — Select up to 5 top strengths Mo…" at bounding box center [638, 283] width 1276 height 567
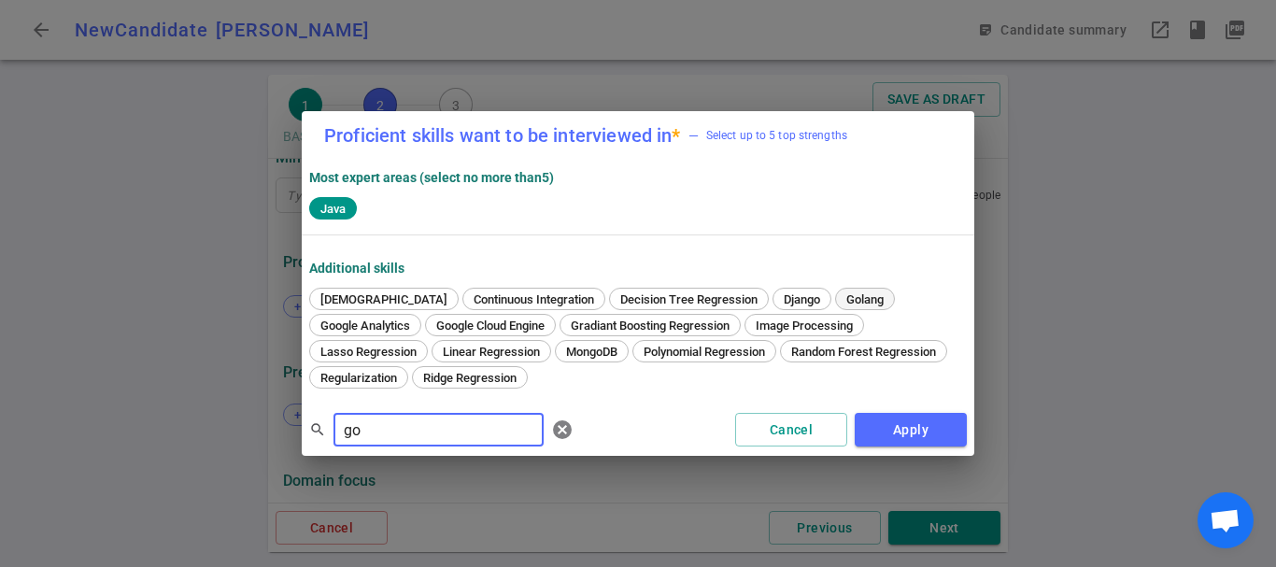
click at [835, 291] on div "Golang" at bounding box center [865, 299] width 60 height 22
drag, startPoint x: 405, startPoint y: 423, endPoint x: 271, endPoint y: 423, distance: 133.6
click at [271, 423] on div "Proficient skills want to be interviewed in * — Select up to 5 top strengths Mo…" at bounding box center [638, 283] width 1276 height 567
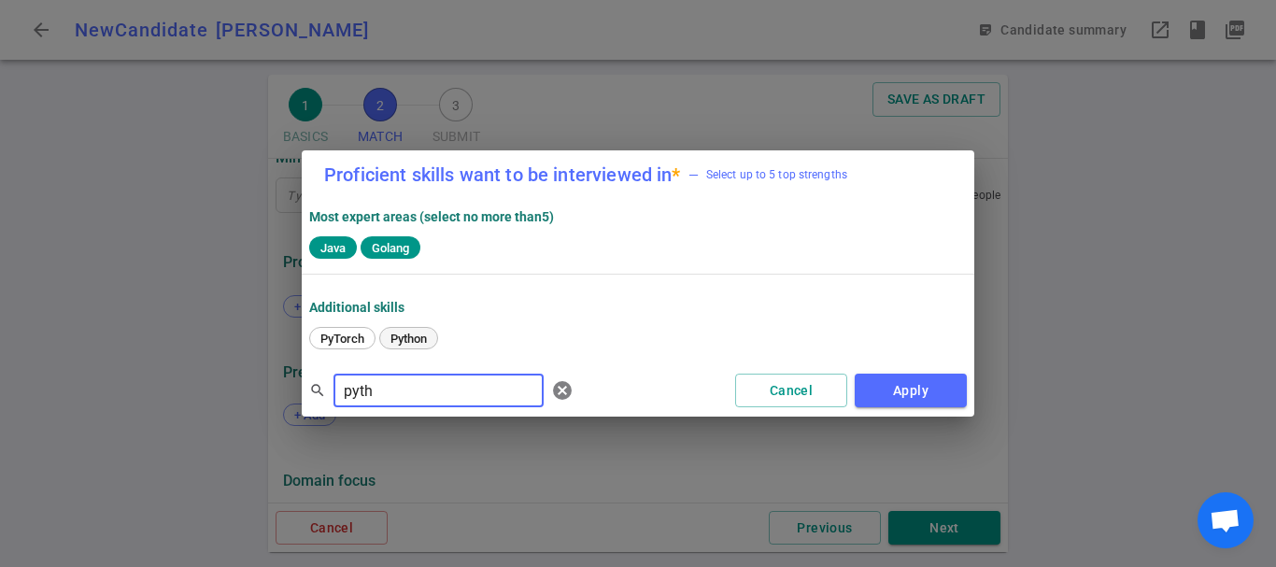
type input "pyth"
click at [404, 332] on span "Python" at bounding box center [409, 339] width 50 height 14
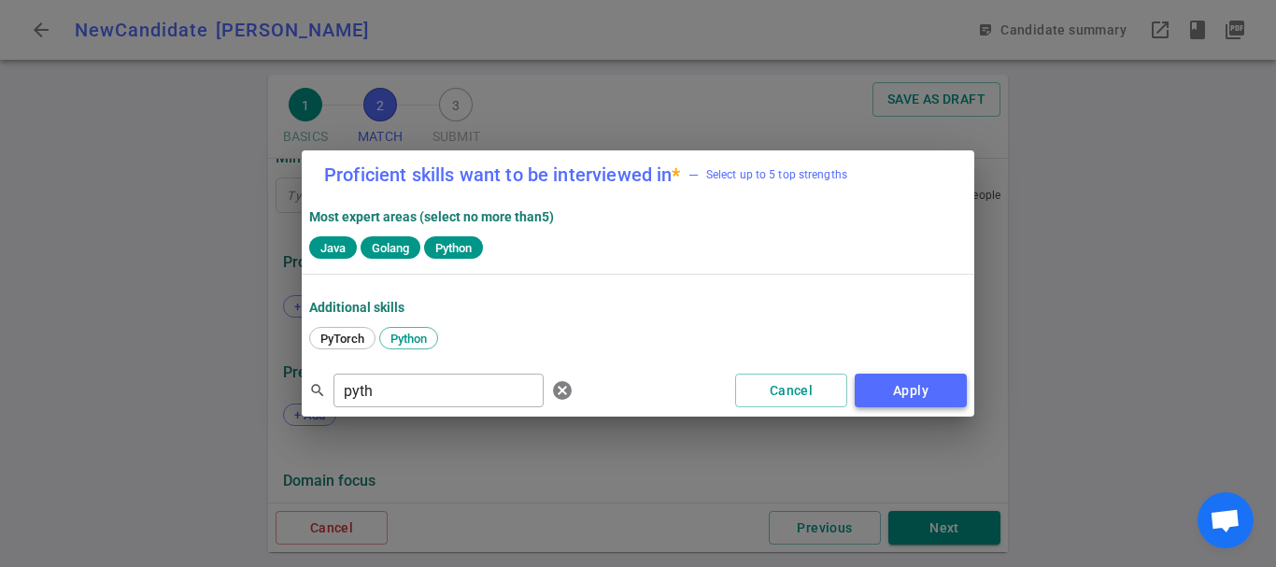
click at [925, 393] on button "Apply" at bounding box center [911, 391] width 112 height 35
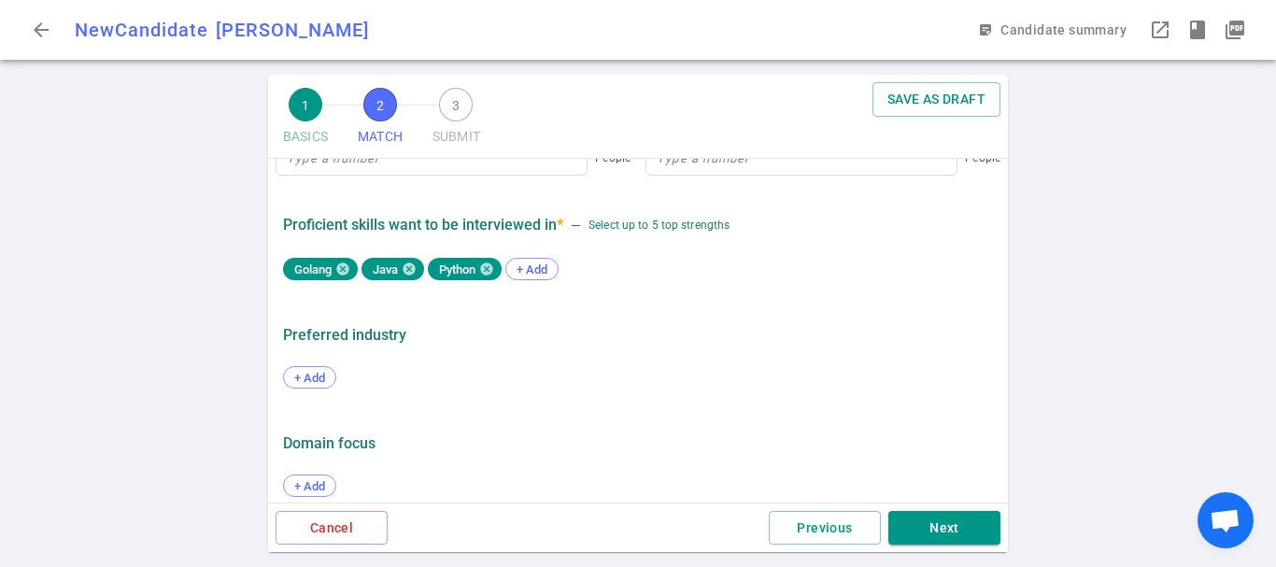
scroll to position [1086, 0]
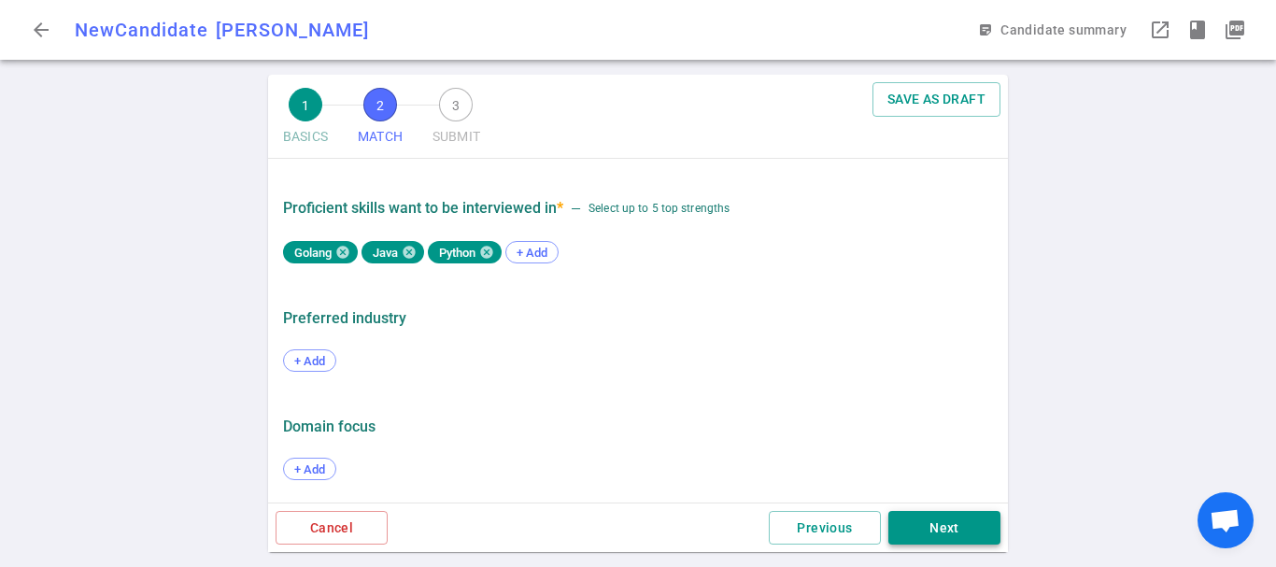
click at [963, 535] on button "Next" at bounding box center [945, 528] width 112 height 35
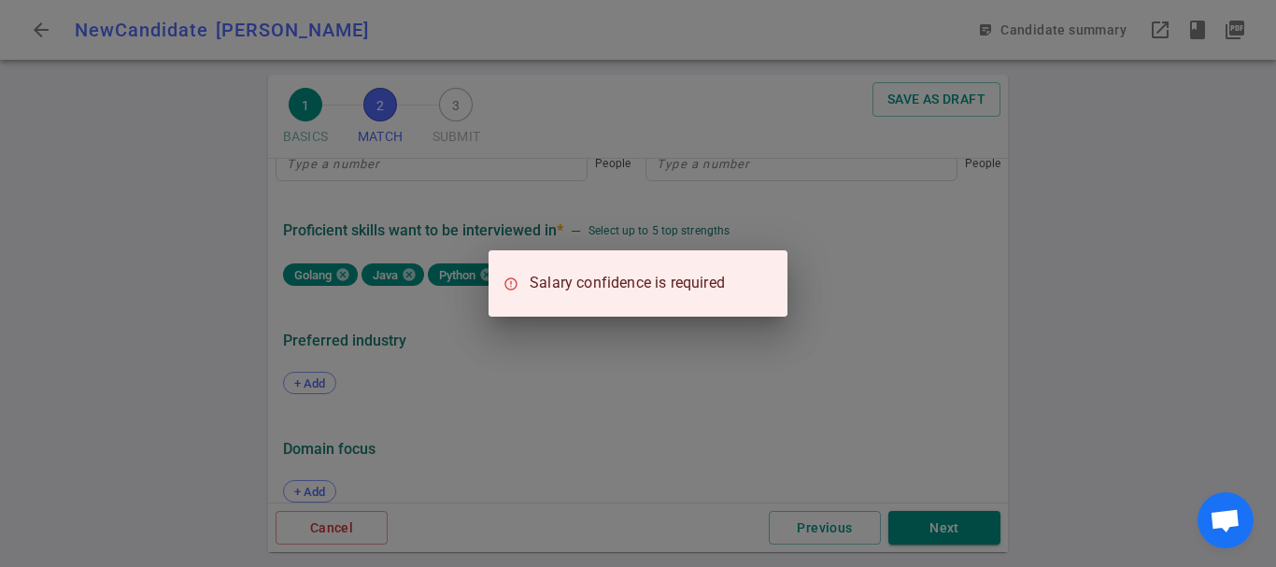
scroll to position [1112, 0]
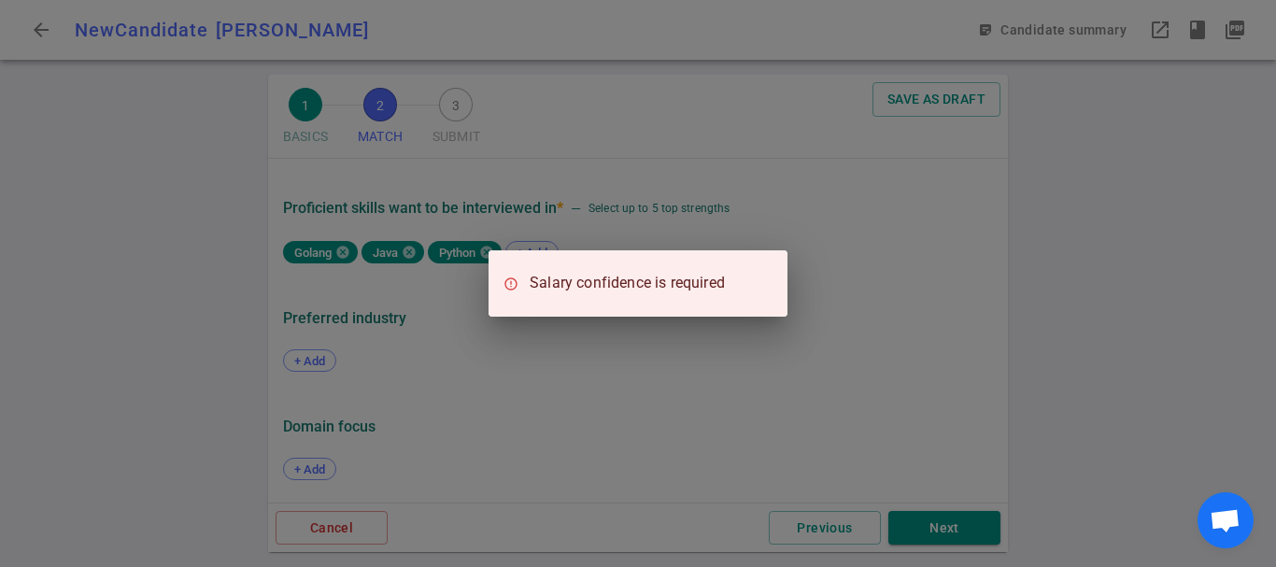
click at [795, 431] on div "Salary confidence is required" at bounding box center [638, 283] width 1276 height 567
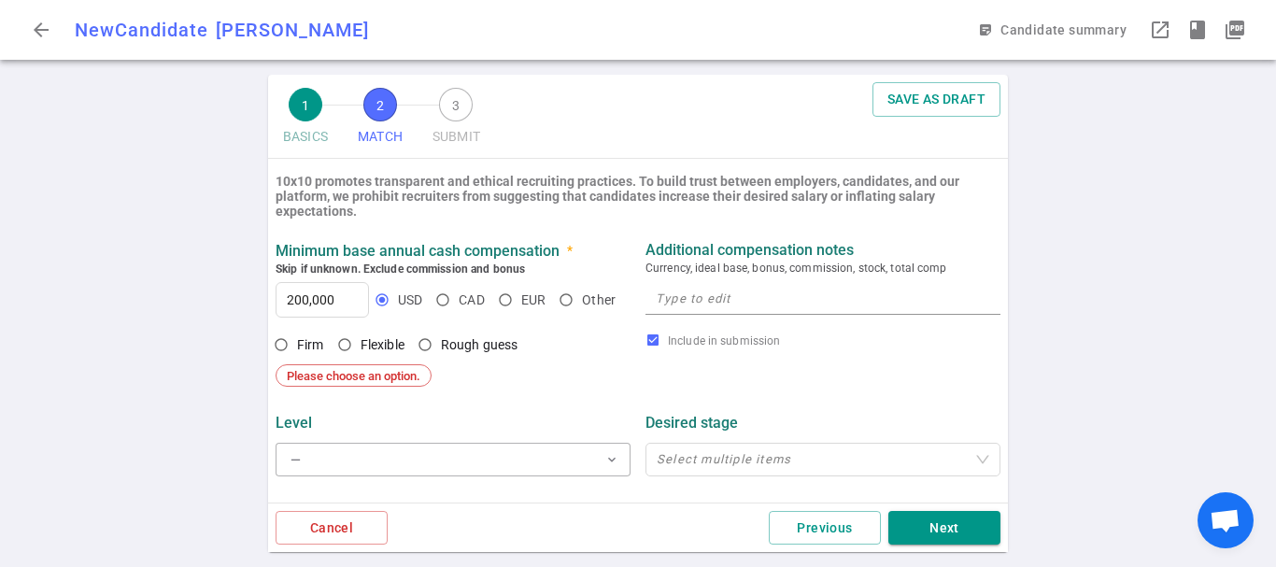
scroll to position [645, 0]
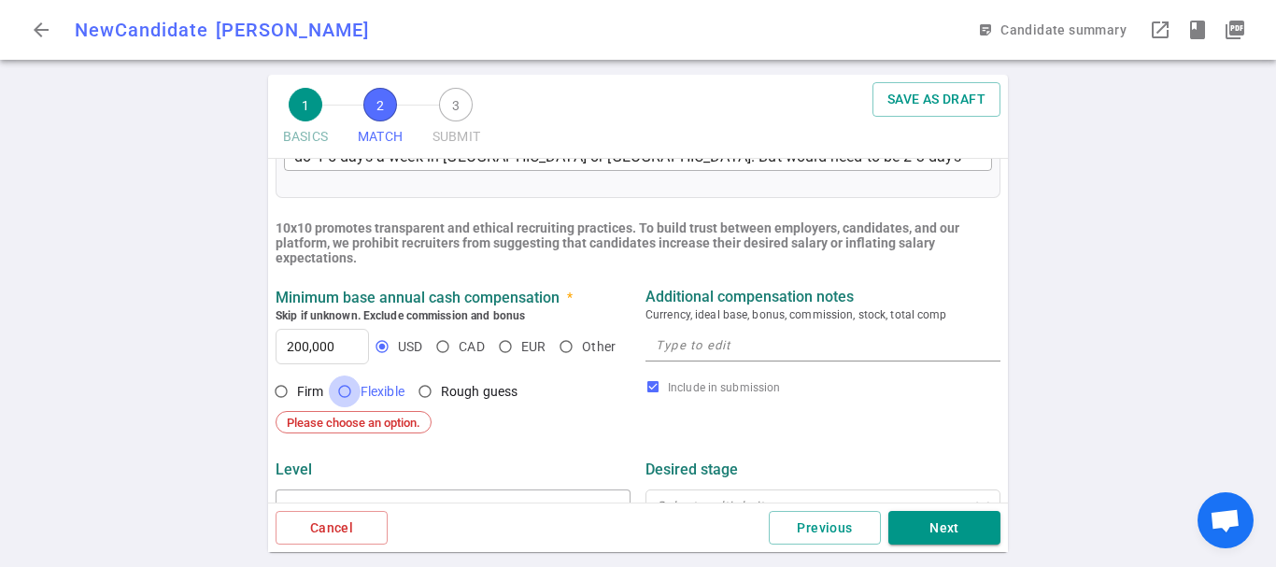
click at [356, 393] on input "Flexible" at bounding box center [345, 392] width 32 height 32
radio input "true"
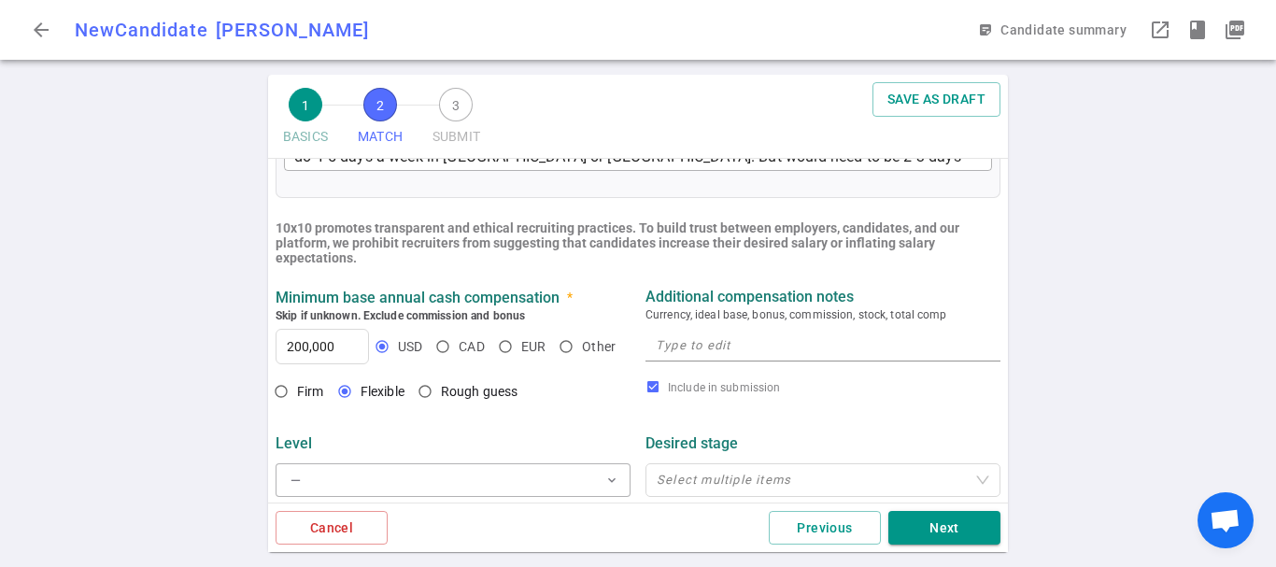
scroll to position [738, 0]
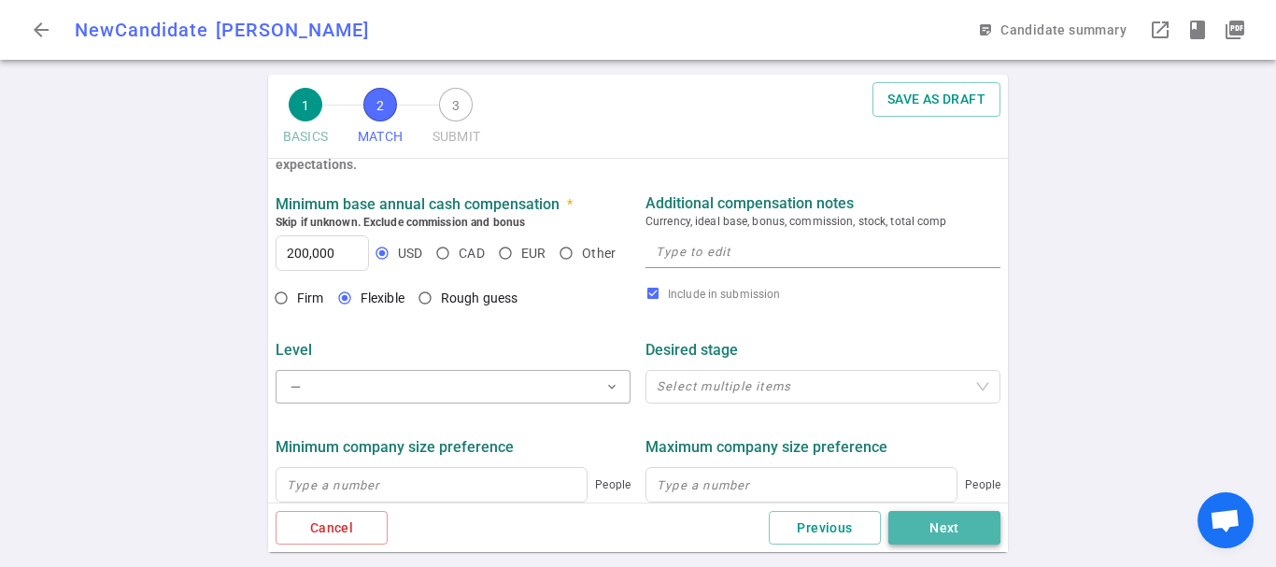
click at [958, 534] on button "Next" at bounding box center [945, 528] width 112 height 35
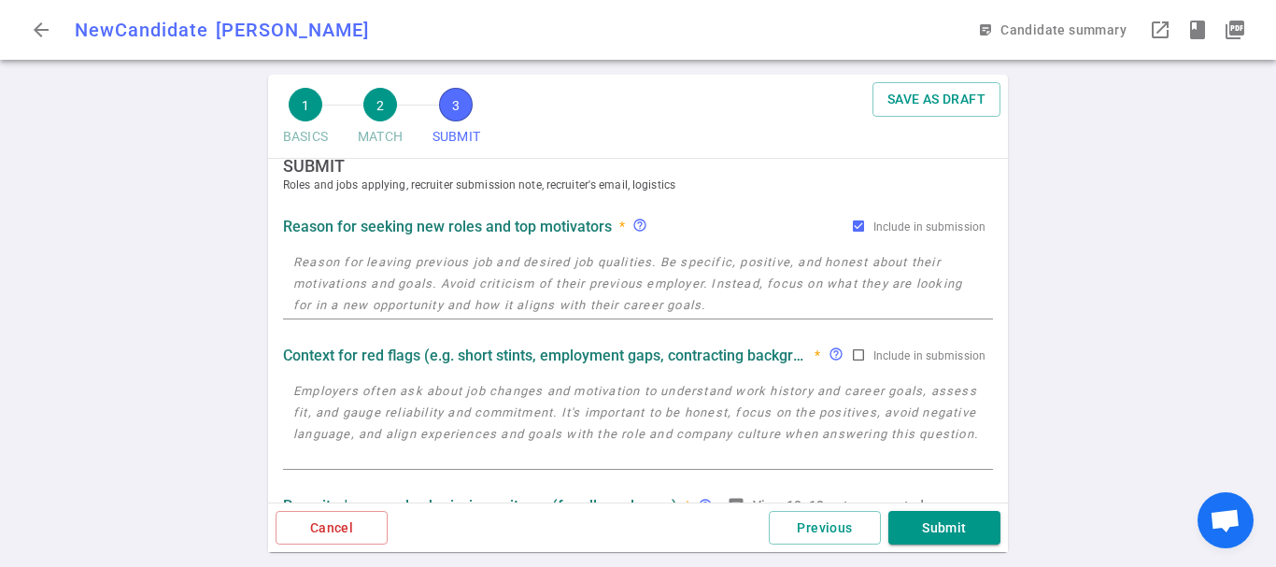
scroll to position [0, 0]
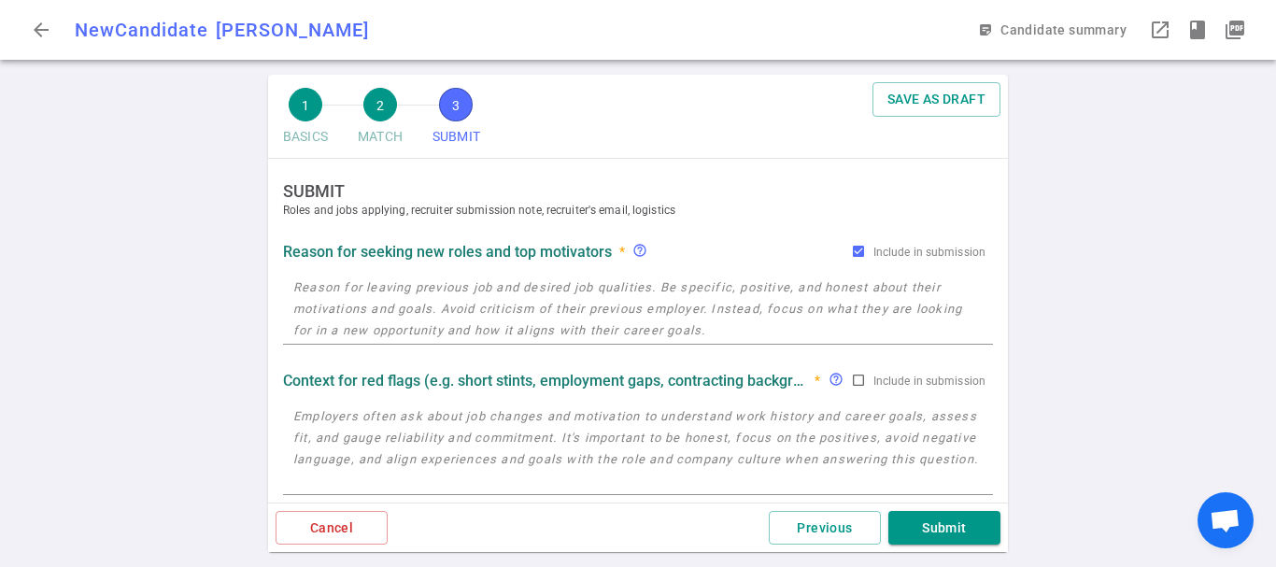
click at [446, 343] on div "x" at bounding box center [638, 308] width 710 height 73
paste textarea "Been there for a while, wants to try a new experience."
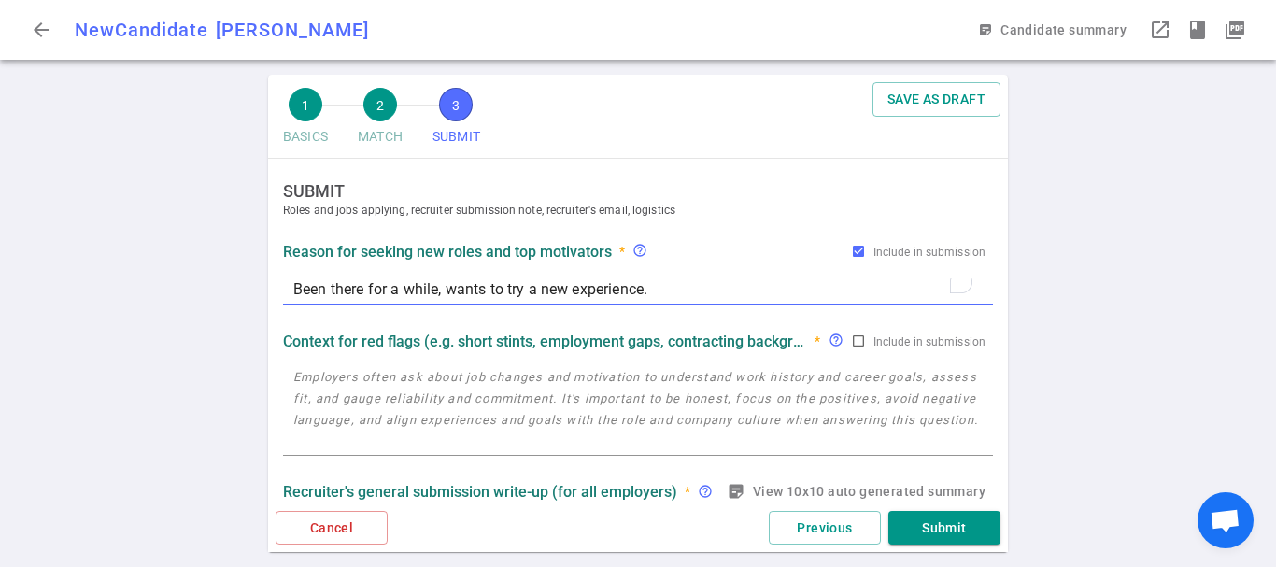
scroll to position [93, 0]
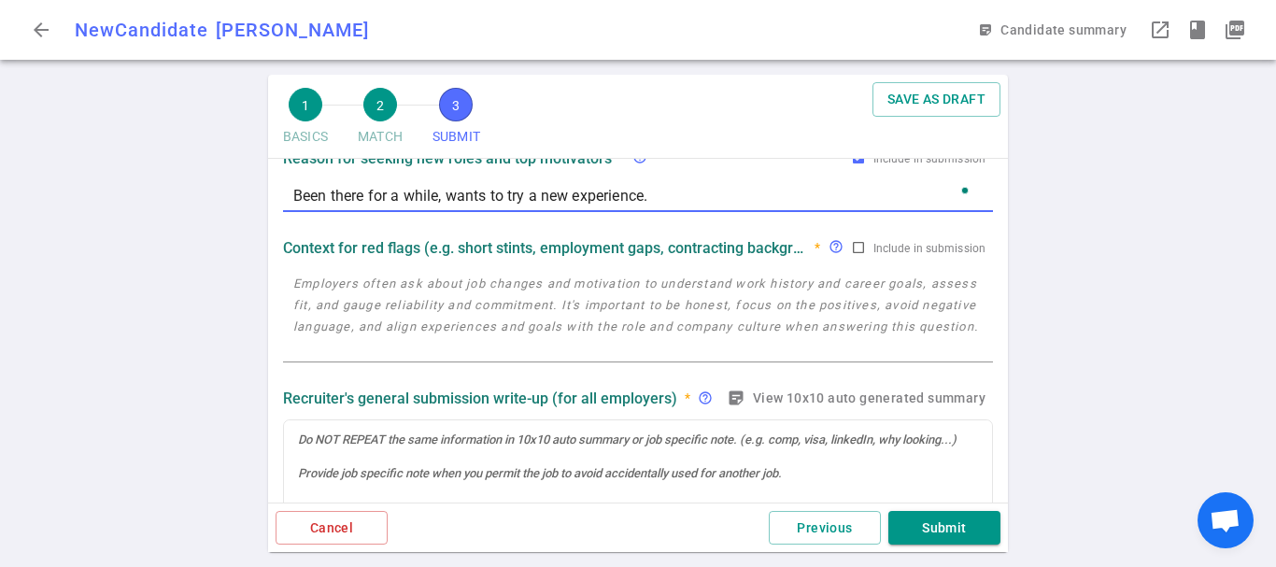
type textarea "Been there for a while, wants to try a new experience."
click at [754, 318] on textarea at bounding box center [638, 316] width 690 height 86
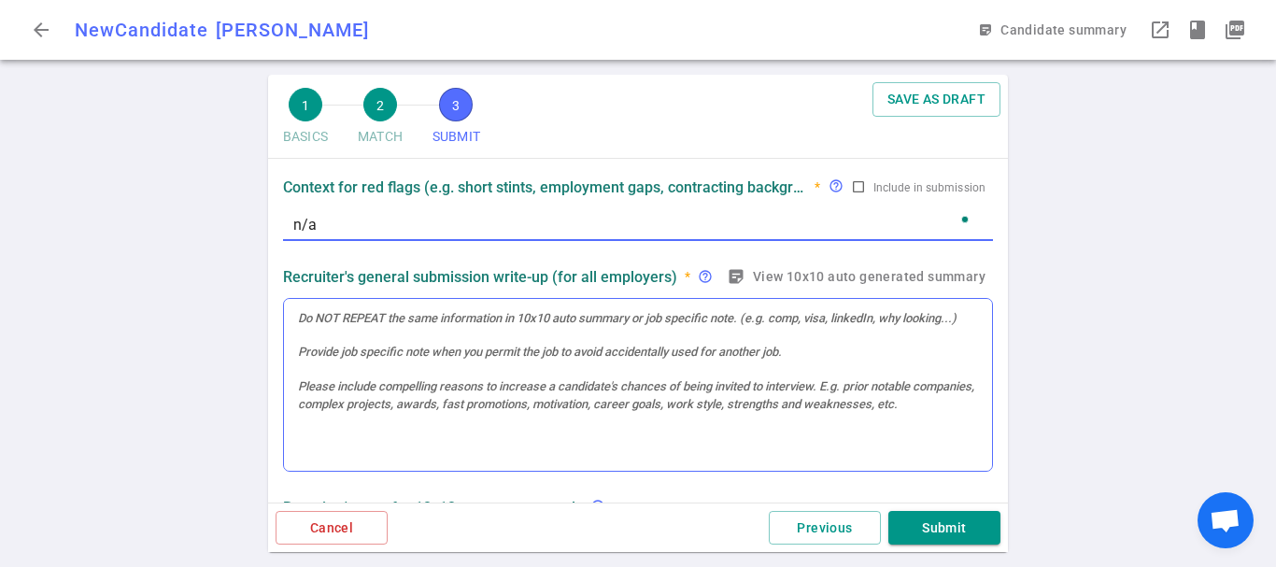
scroll to position [187, 0]
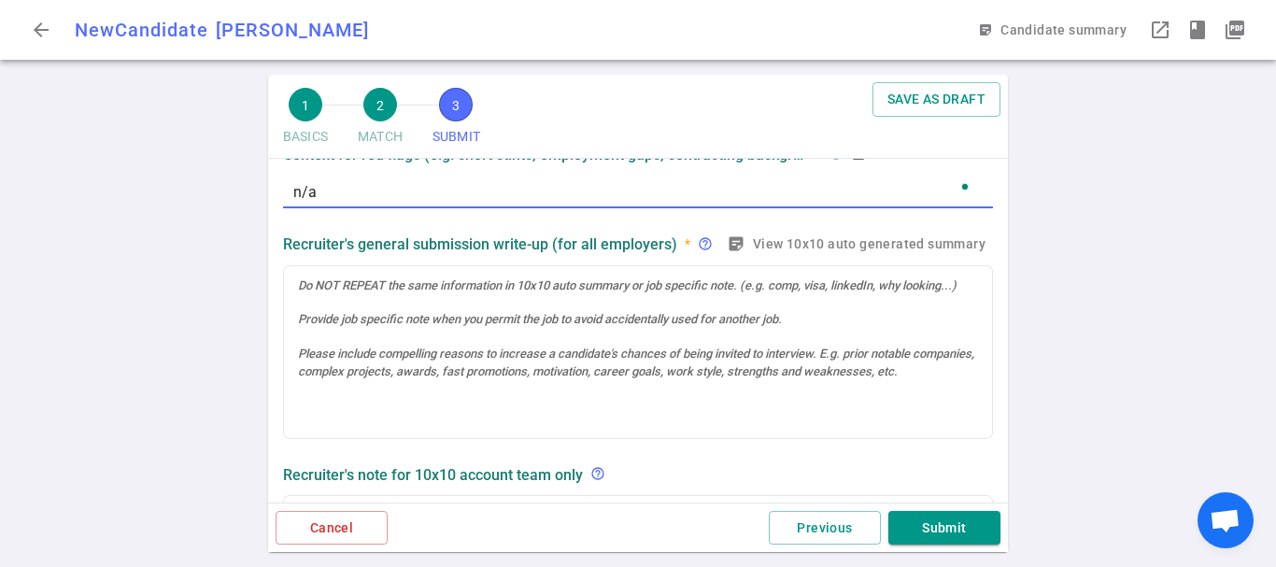
type textarea "n/a"
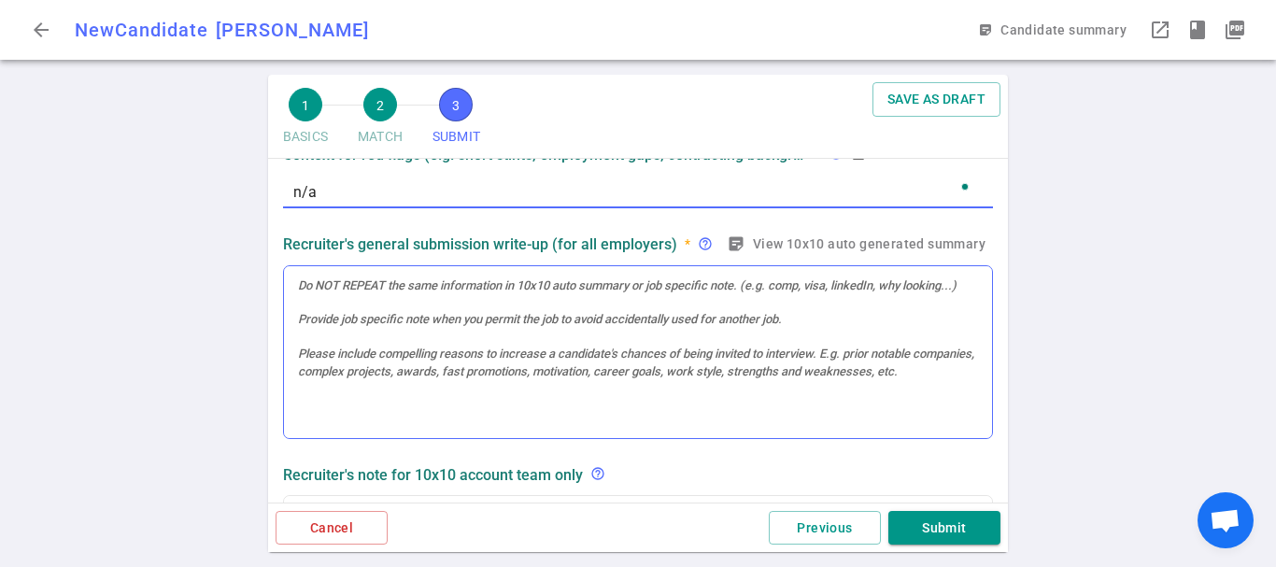
click at [504, 343] on div at bounding box center [638, 352] width 708 height 173
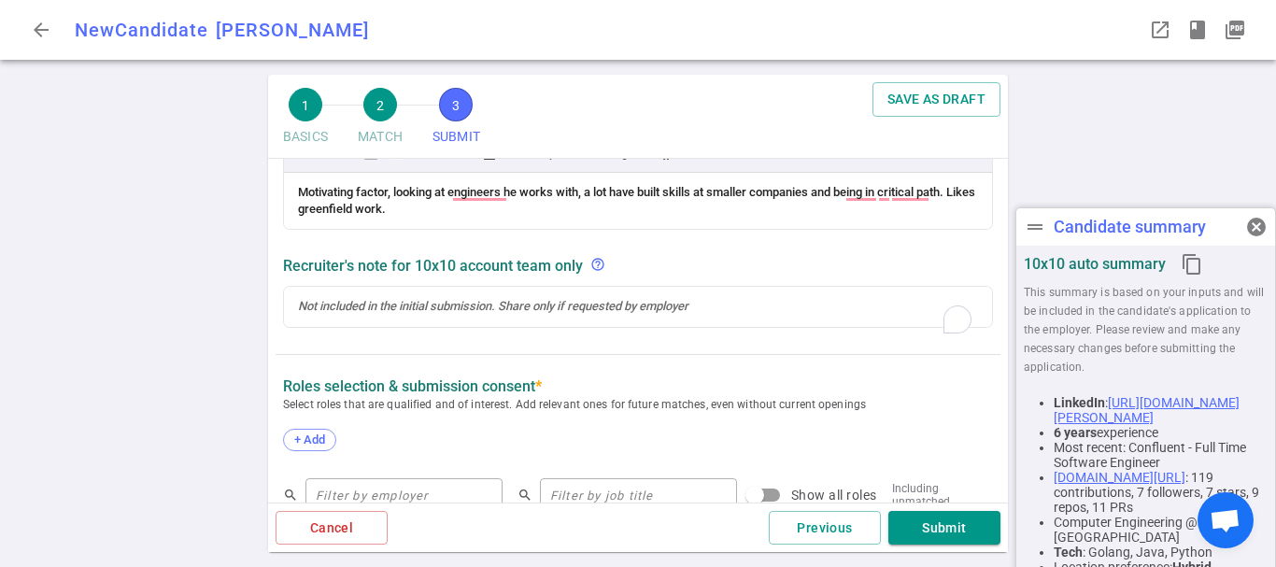
scroll to position [412, 0]
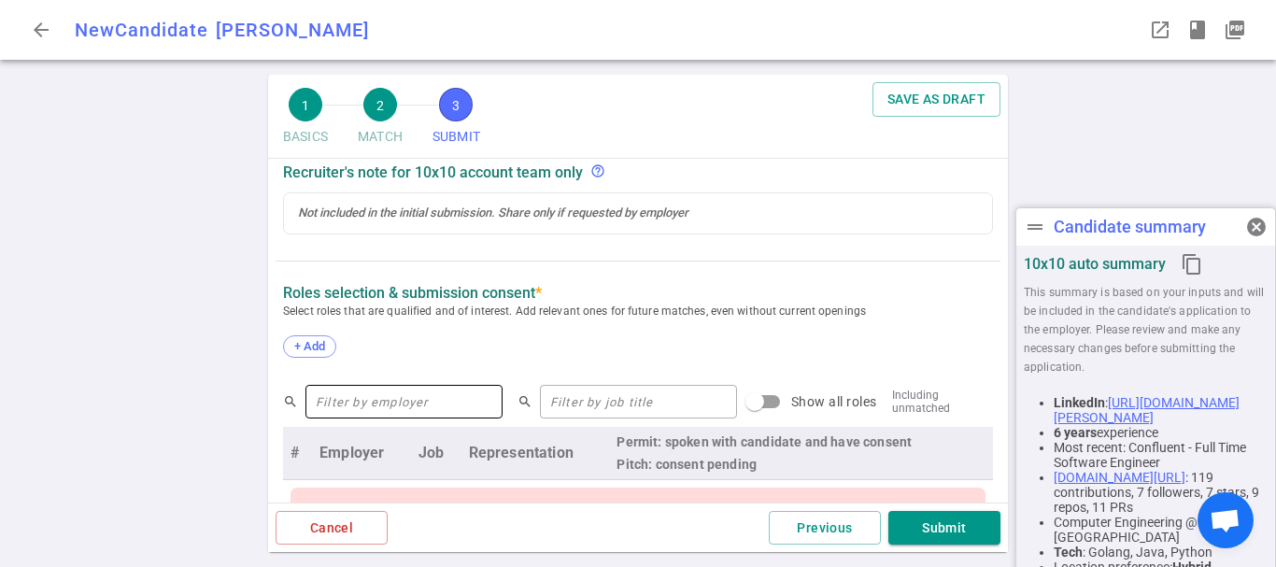
click at [391, 400] on input "text" at bounding box center [404, 402] width 197 height 30
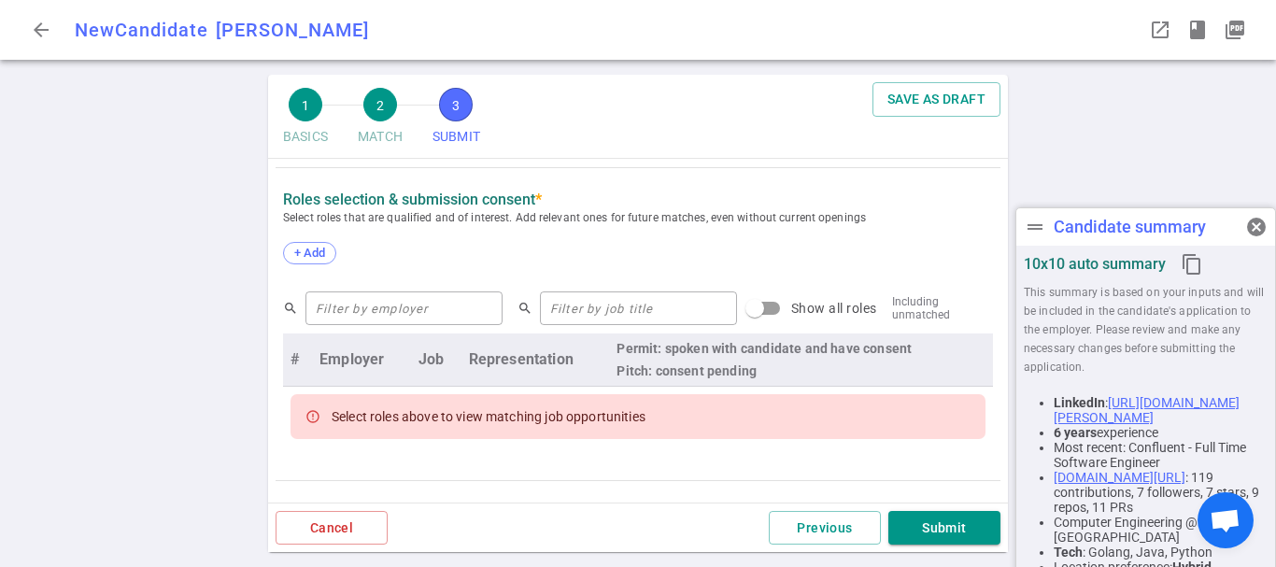
click at [302, 241] on div "+ Add" at bounding box center [638, 255] width 710 height 41
click at [306, 252] on span "+ Add" at bounding box center [310, 253] width 44 height 14
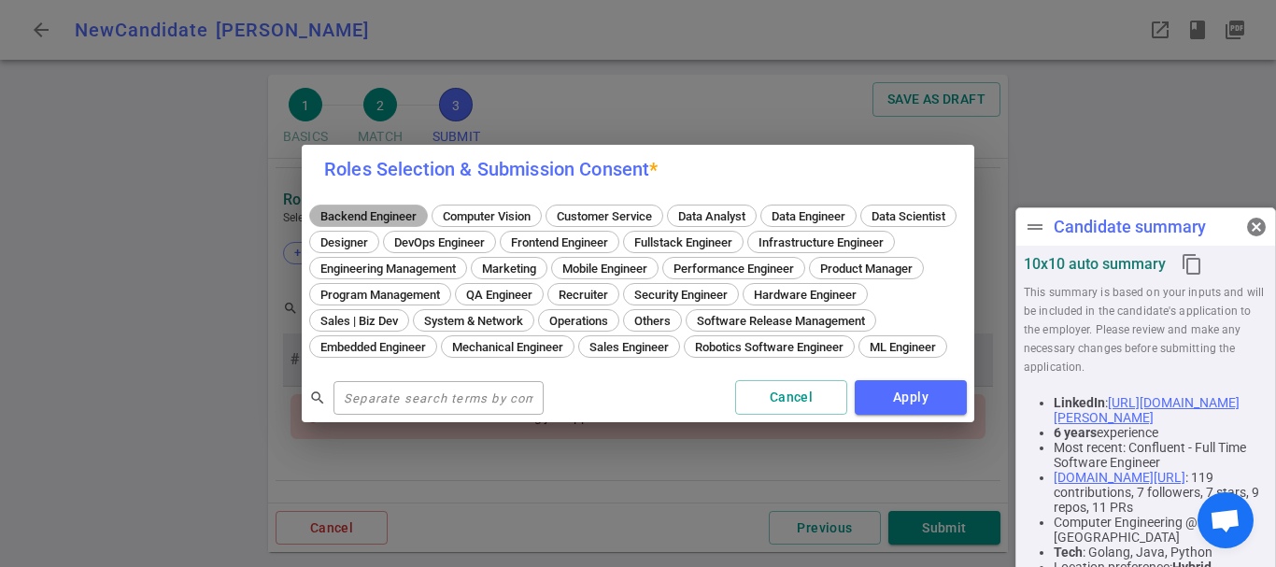
click at [370, 209] on span "Backend Engineer" at bounding box center [368, 216] width 109 height 14
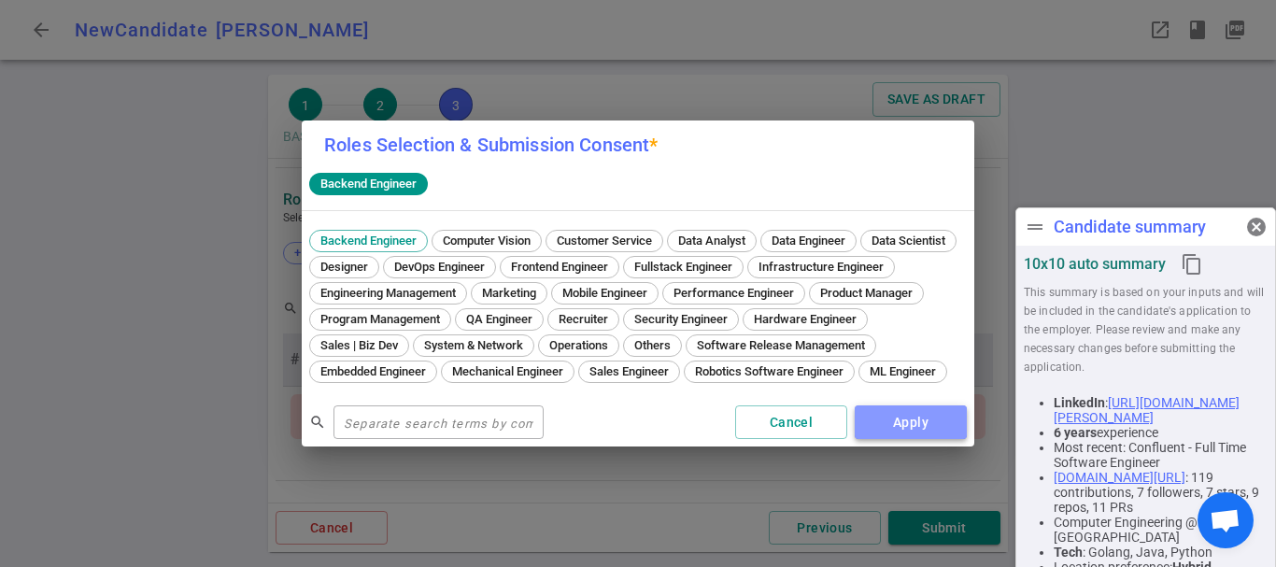
click at [905, 424] on button "Apply" at bounding box center [911, 422] width 112 height 35
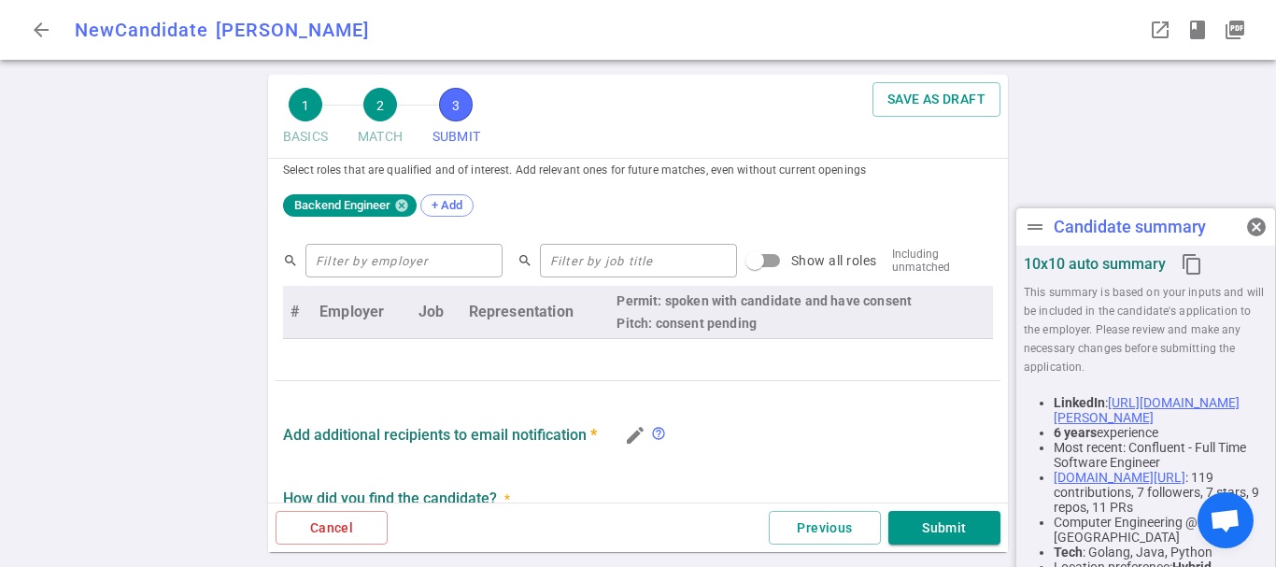
scroll to position [561, 0]
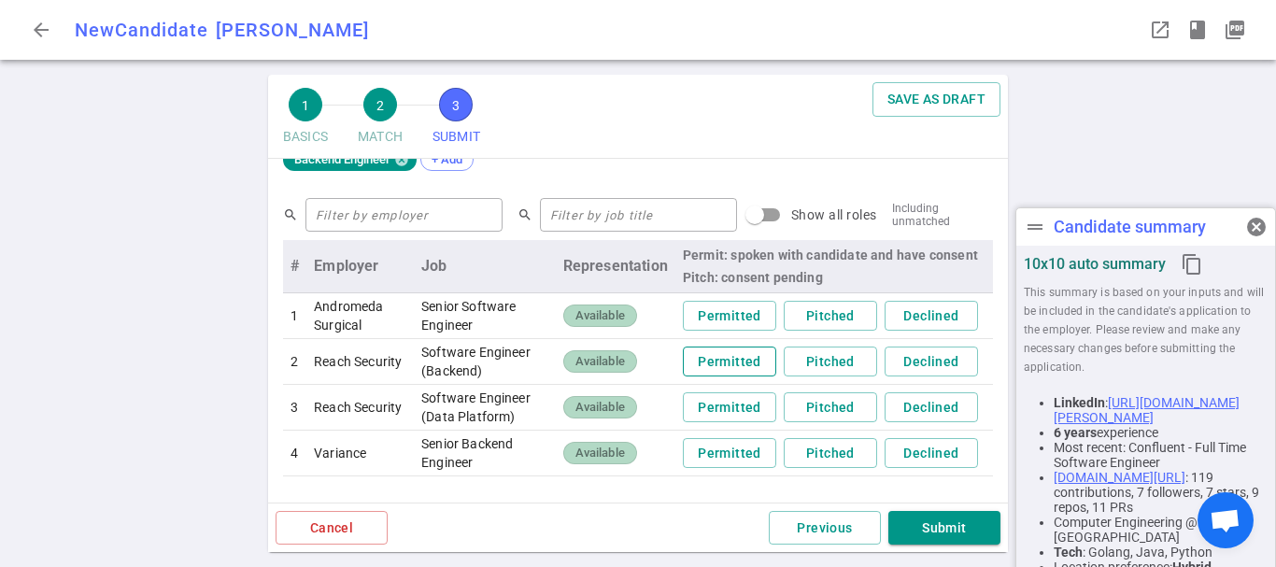
click at [718, 369] on button "Permitted" at bounding box center [729, 362] width 93 height 31
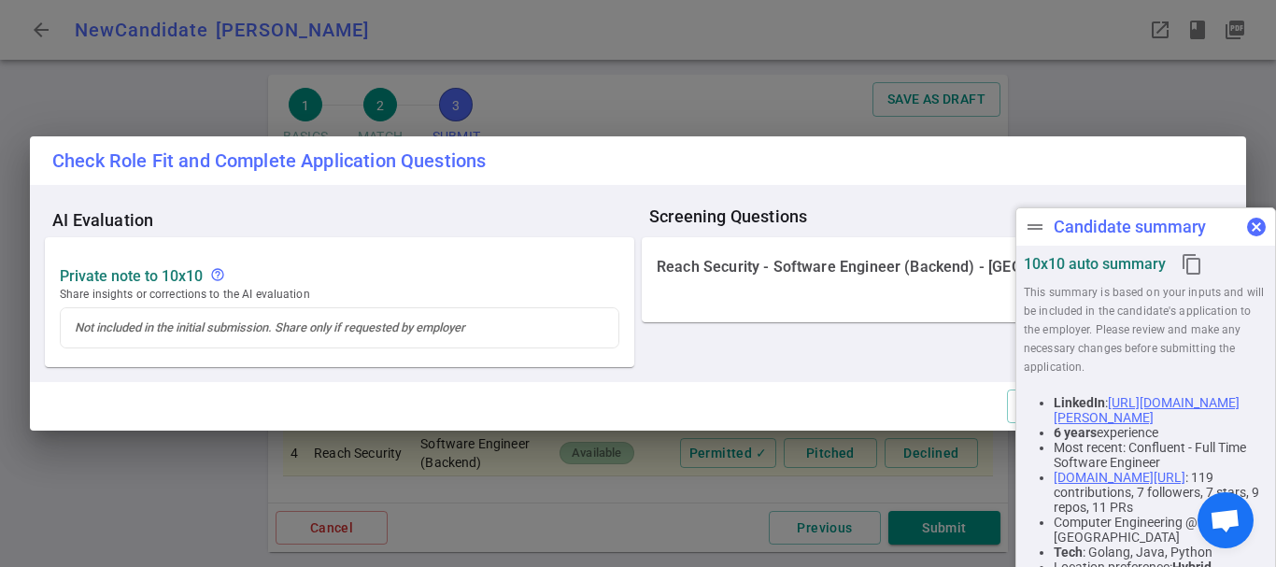
click at [1259, 225] on span "cancel" at bounding box center [1256, 227] width 22 height 22
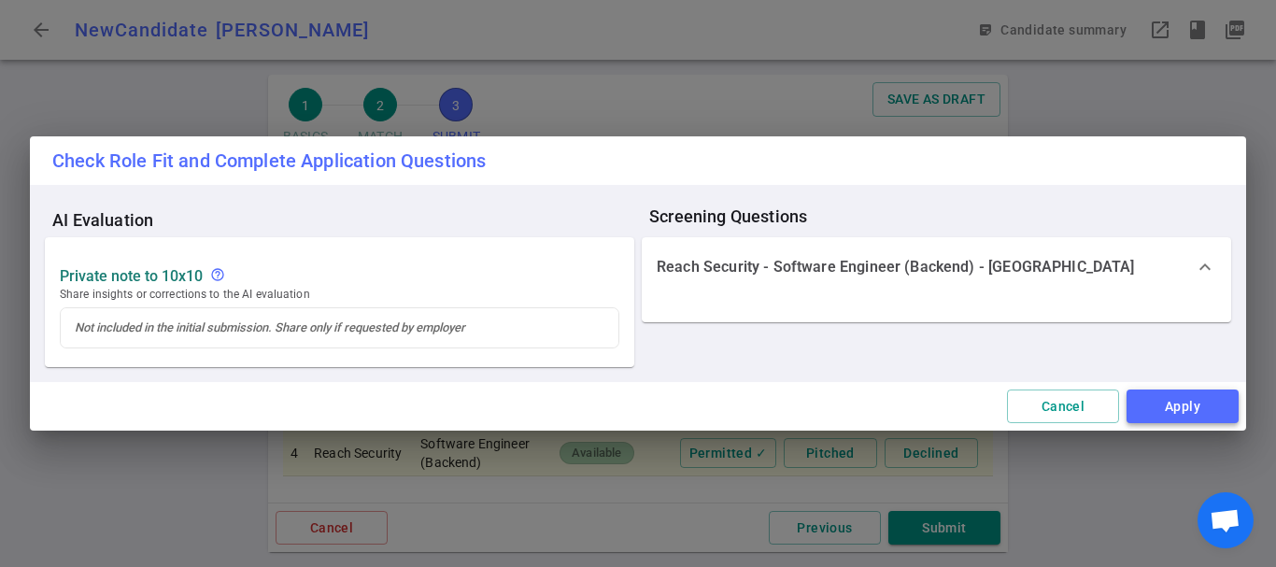
click at [1165, 394] on button "Apply" at bounding box center [1183, 407] width 112 height 35
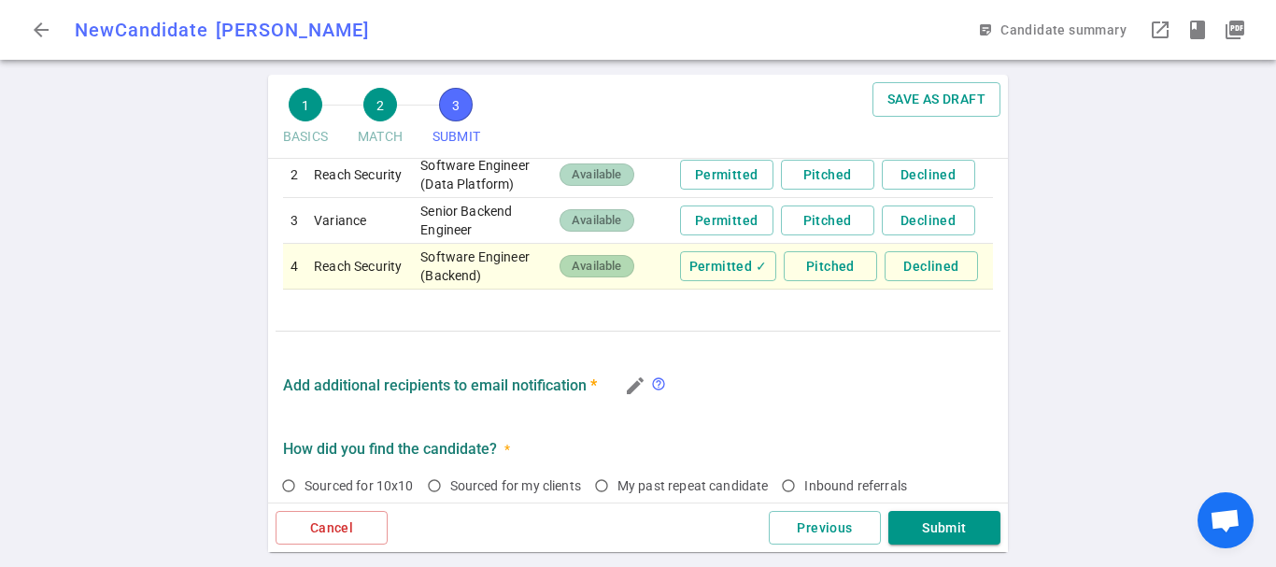
scroll to position [841, 0]
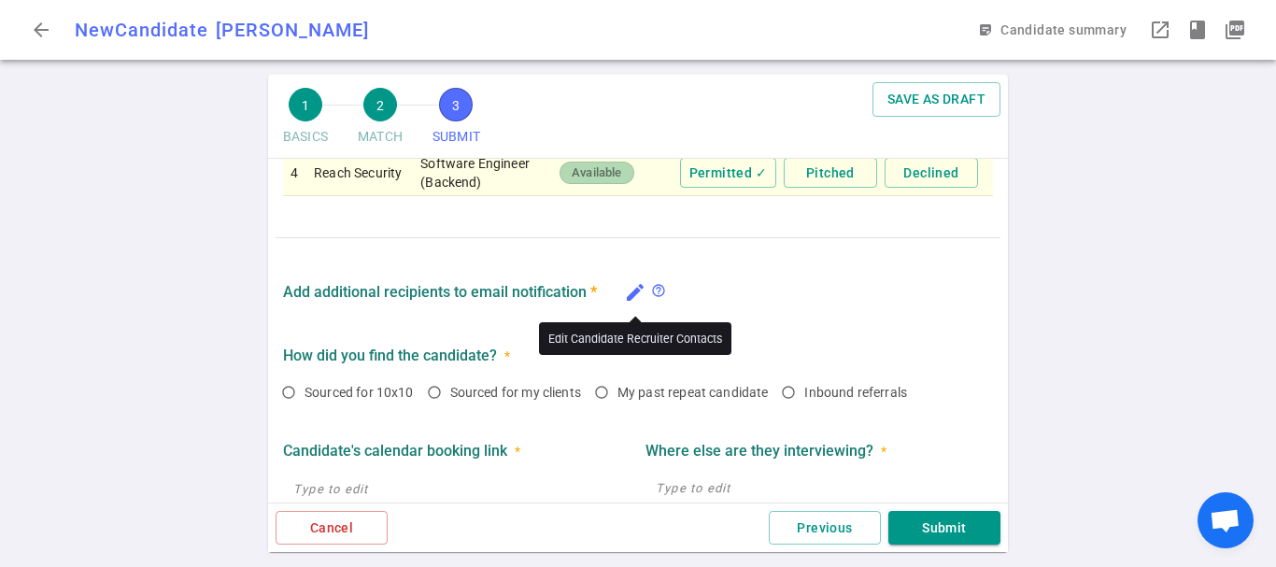
click at [633, 283] on icon "edit" at bounding box center [635, 292] width 22 height 22
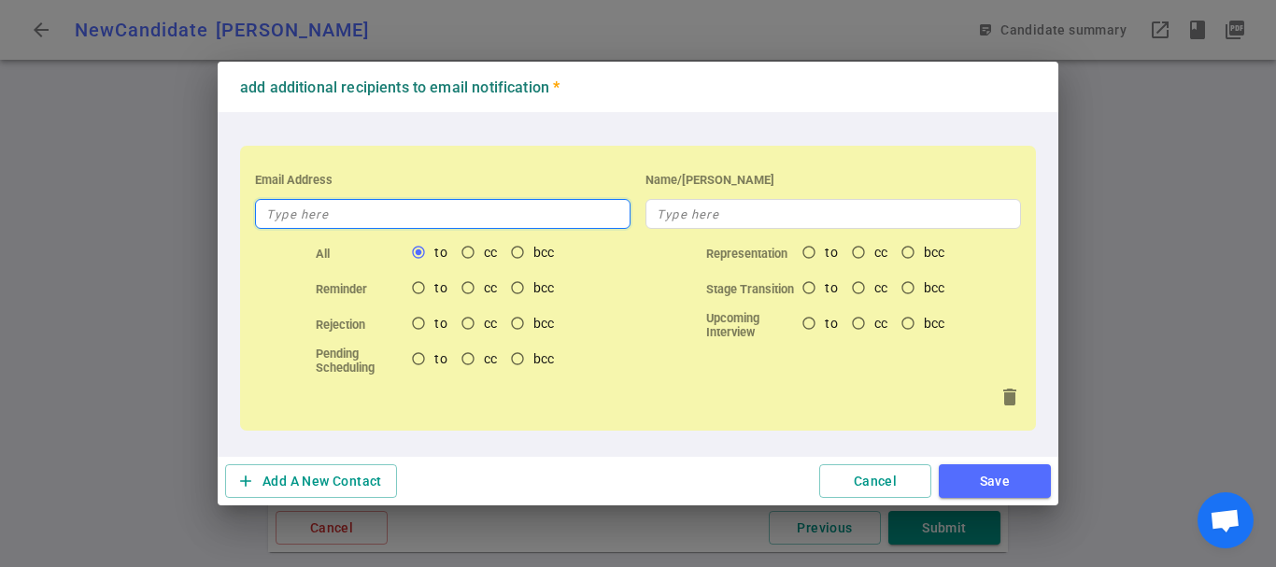
click at [321, 218] on input "text" at bounding box center [443, 214] width 376 height 30
paste input "[EMAIL_ADDRESS][DOMAIN_NAME]"
type input "[EMAIL_ADDRESS][DOMAIN_NAME]"
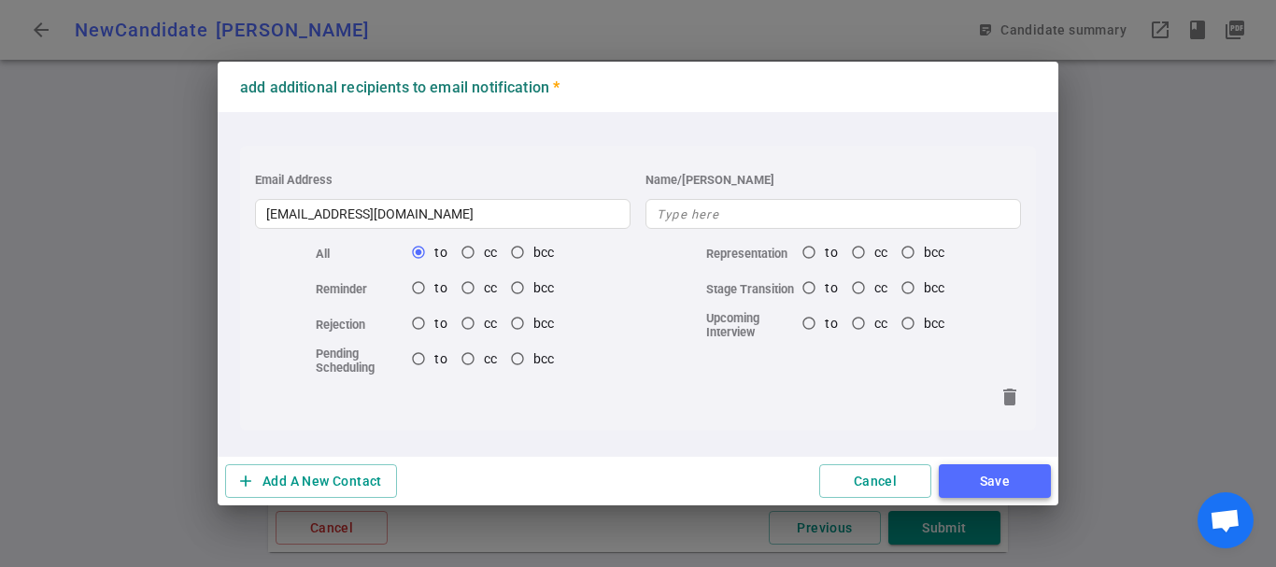
drag, startPoint x: 1012, startPoint y: 489, endPoint x: 823, endPoint y: 462, distance: 190.5
click at [1011, 489] on button "Save" at bounding box center [995, 481] width 112 height 35
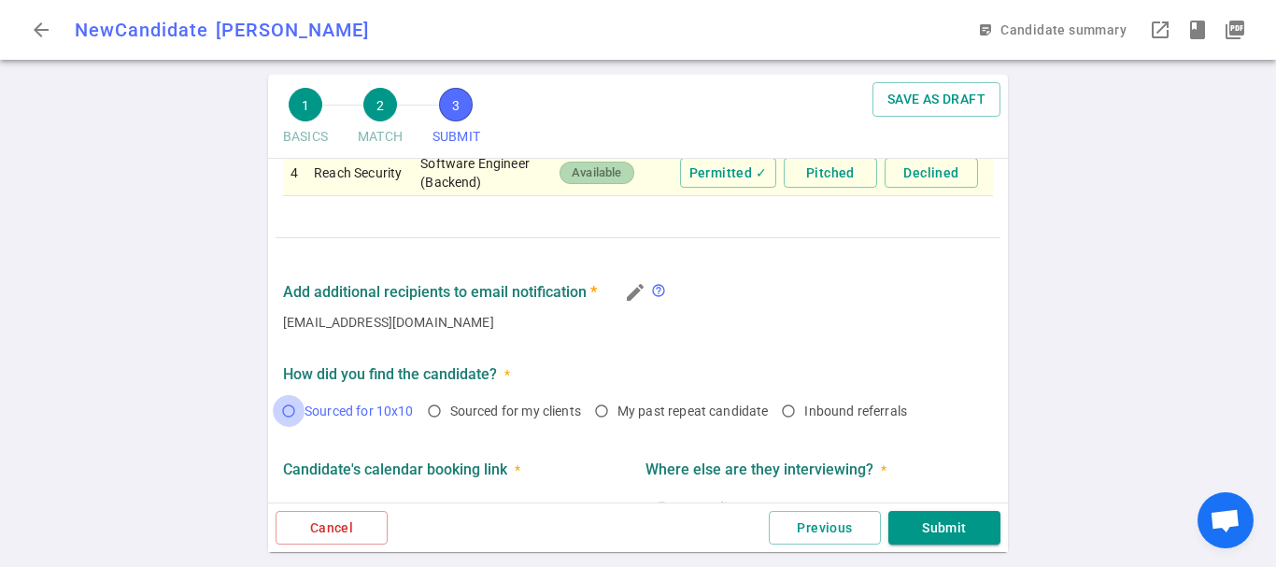
click at [291, 397] on input "Sourced for 10x10" at bounding box center [289, 411] width 32 height 32
radio input "true"
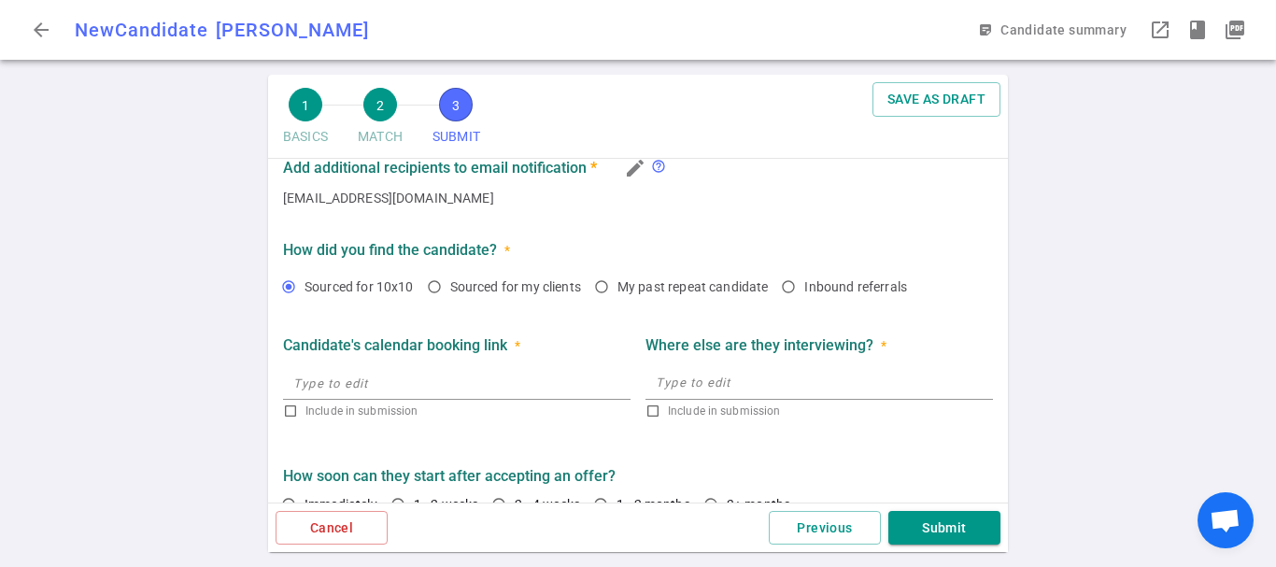
scroll to position [995, 0]
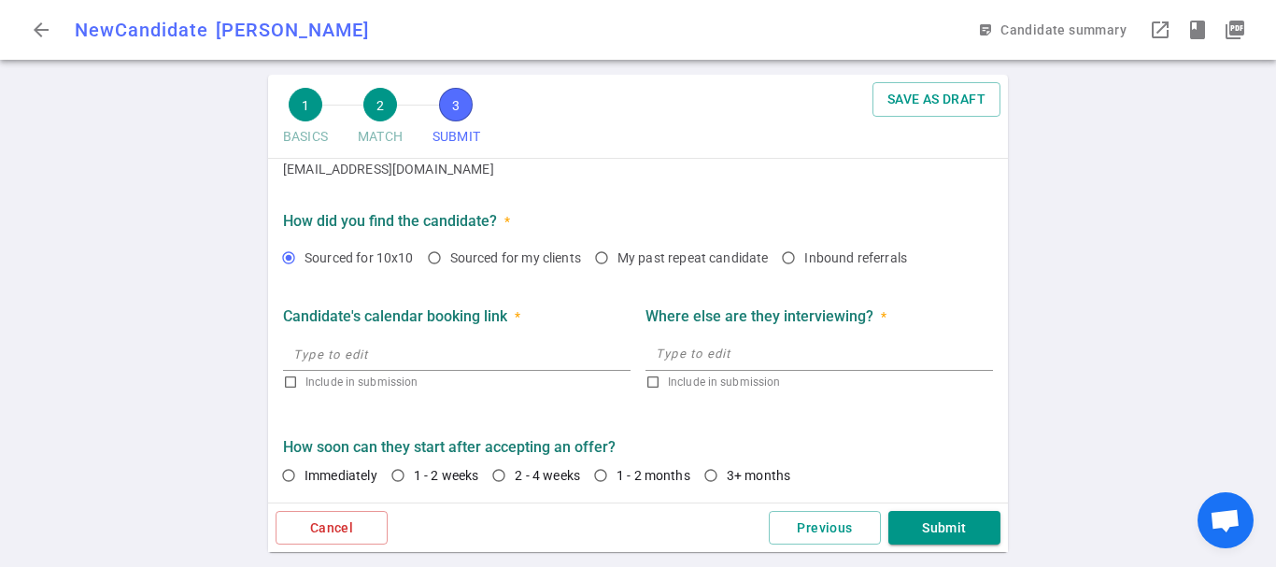
drag, startPoint x: 386, startPoint y: 354, endPoint x: 398, endPoint y: 352, distance: 12.3
click at [386, 354] on input "text" at bounding box center [457, 354] width 348 height 30
drag, startPoint x: 402, startPoint y: 349, endPoint x: 273, endPoint y: 349, distance: 128.9
type input "n/a"
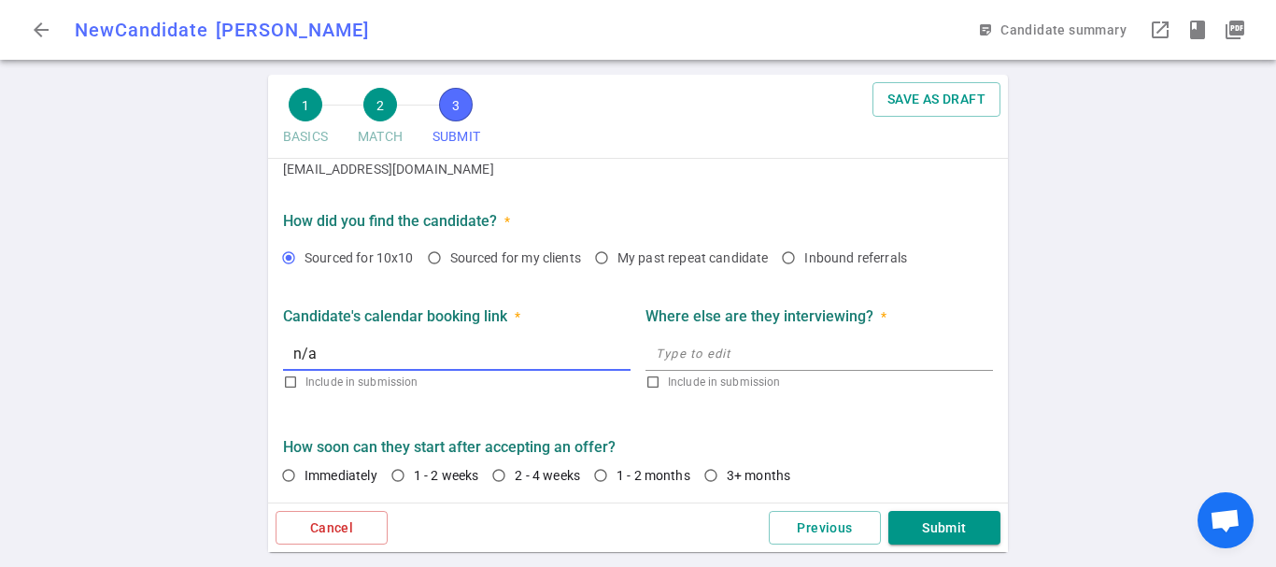
click at [724, 347] on textarea at bounding box center [819, 353] width 327 height 21
checkbox input "true"
type input "[URL]"
paste textarea "pretty active - latency, modern treasury a few other smaller startups."
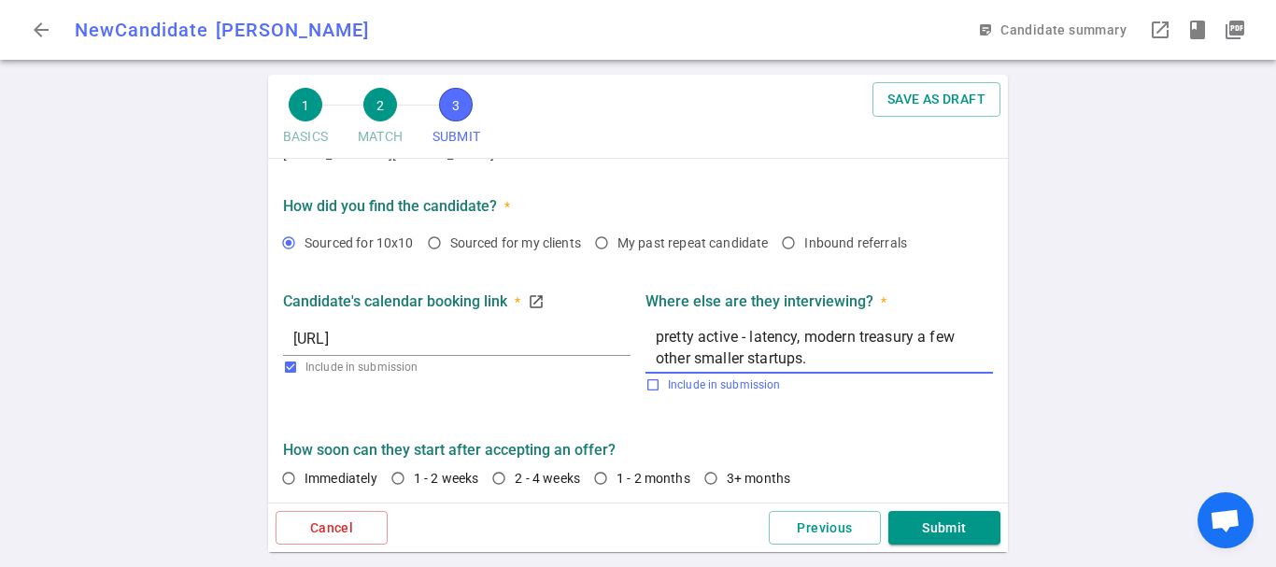
scroll to position [1013, 0]
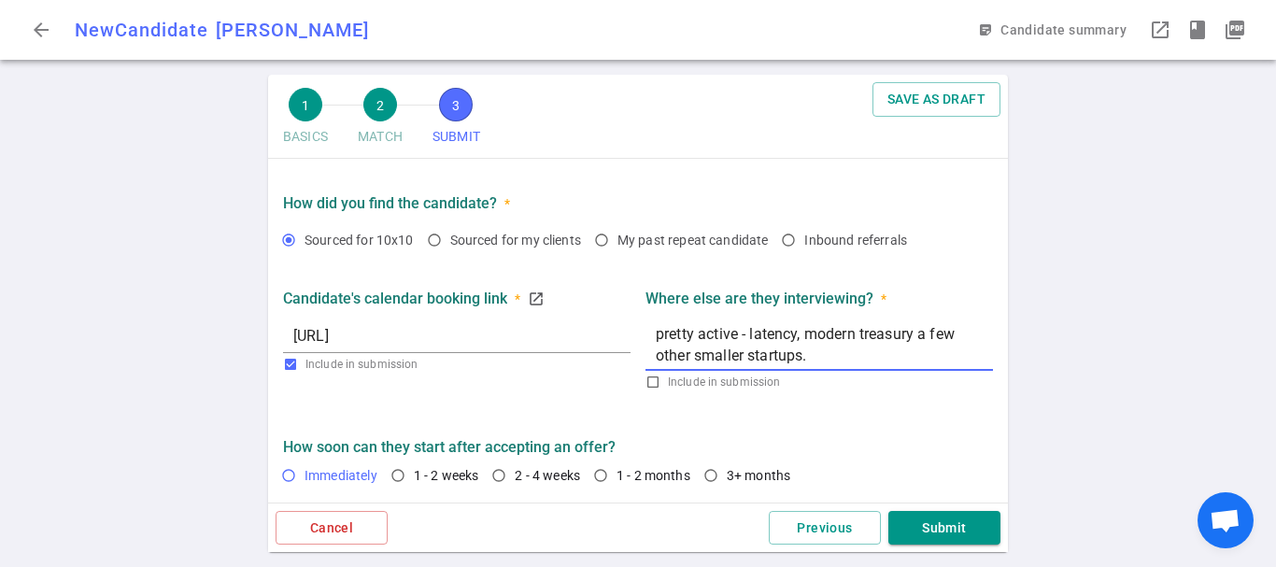
type textarea "pretty active - latency, modern treasury a few other smaller startups."
click at [354, 471] on span "Immediately" at bounding box center [341, 475] width 73 height 15
click at [305, 471] on input "Immediately" at bounding box center [289, 476] width 32 height 32
radio input "true"
click at [397, 480] on input "1 - 2 weeks" at bounding box center [398, 476] width 32 height 32
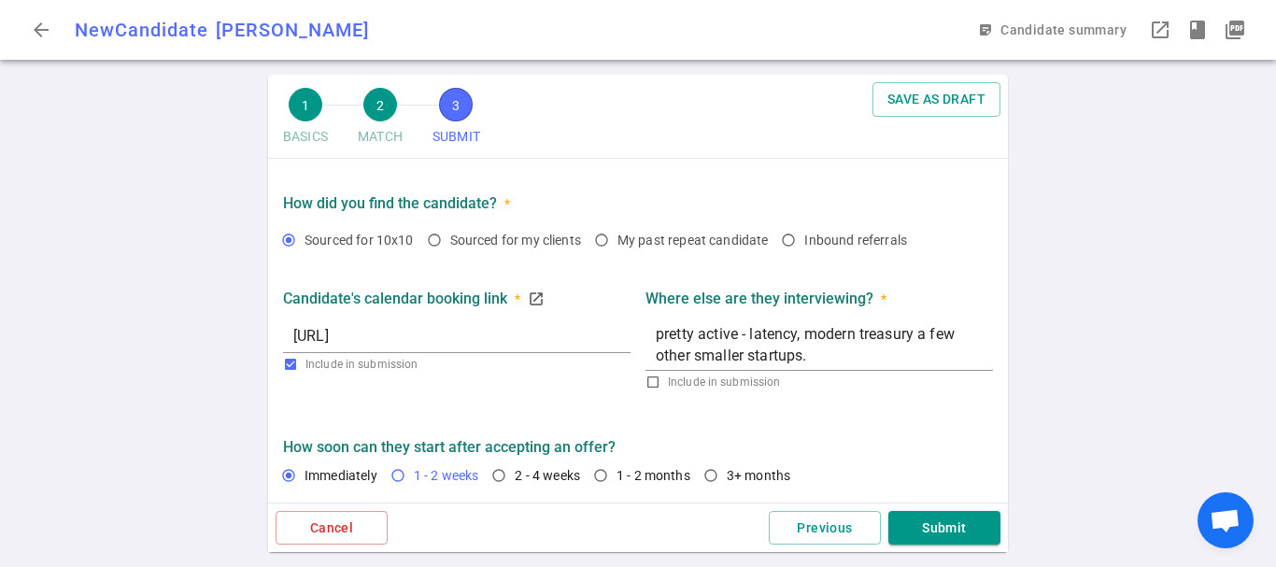
radio input "true"
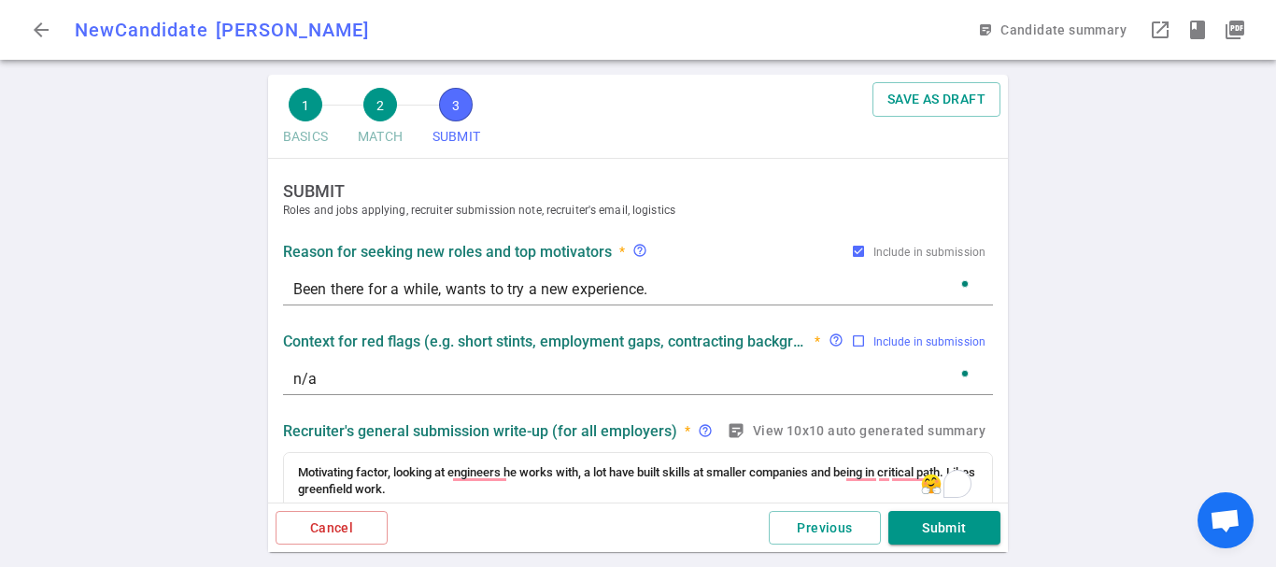
scroll to position [93, 0]
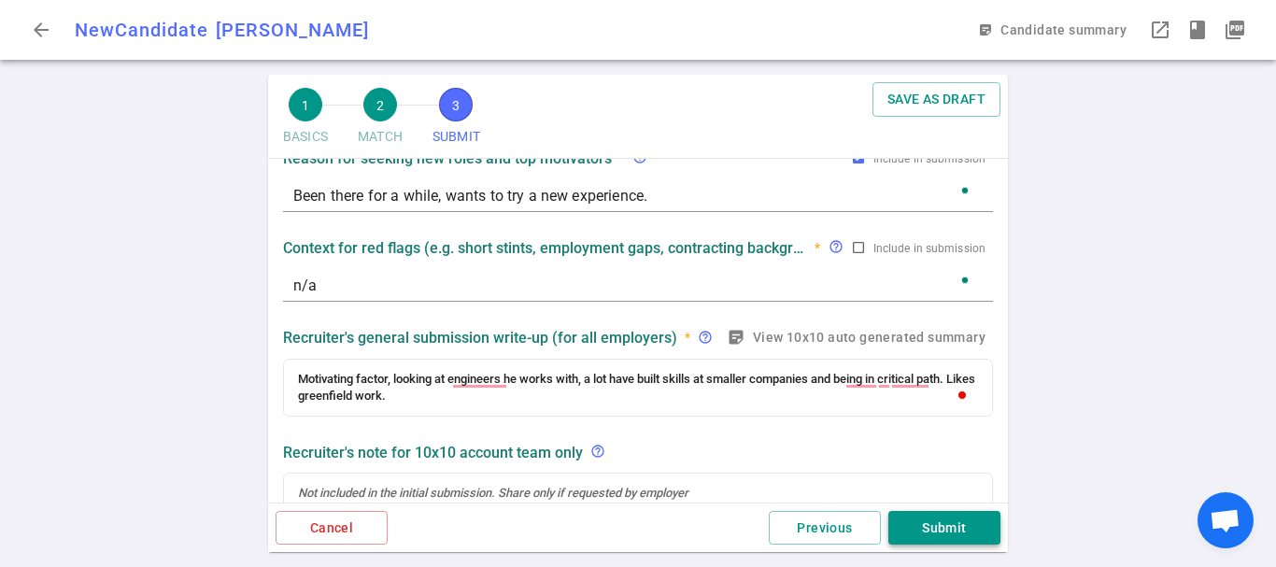
click at [938, 538] on button "Submit" at bounding box center [945, 528] width 112 height 35
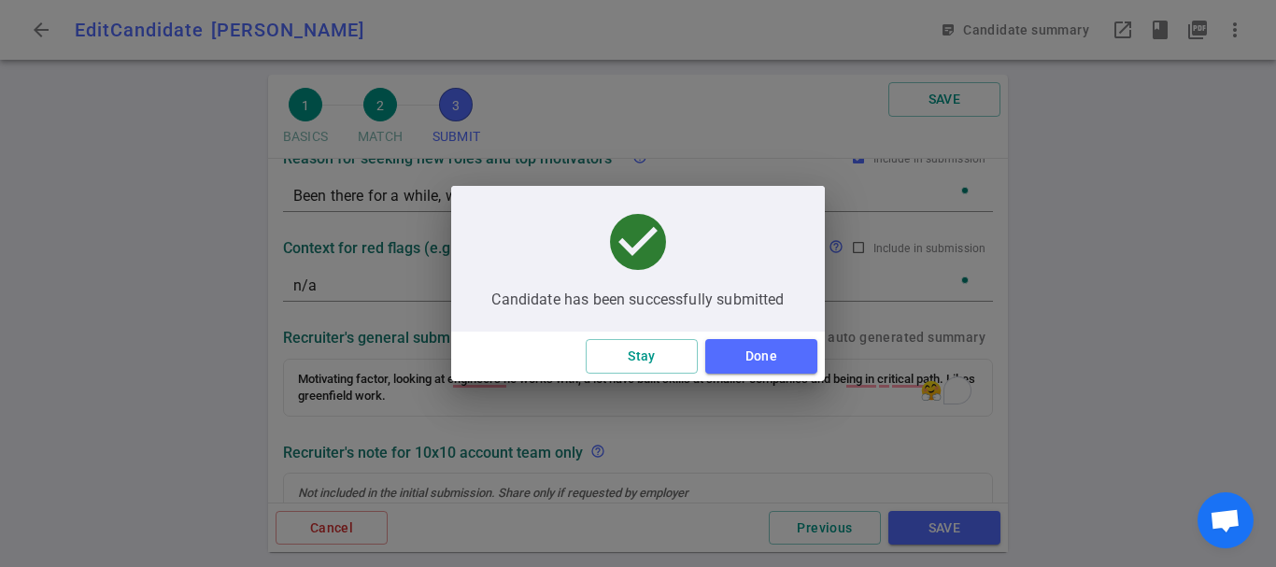
type textarea "pretty active - latency, modern treasury a few other smaller startups."
click at [765, 367] on button "Done" at bounding box center [761, 356] width 112 height 35
